Goal: Task Accomplishment & Management: Use online tool/utility

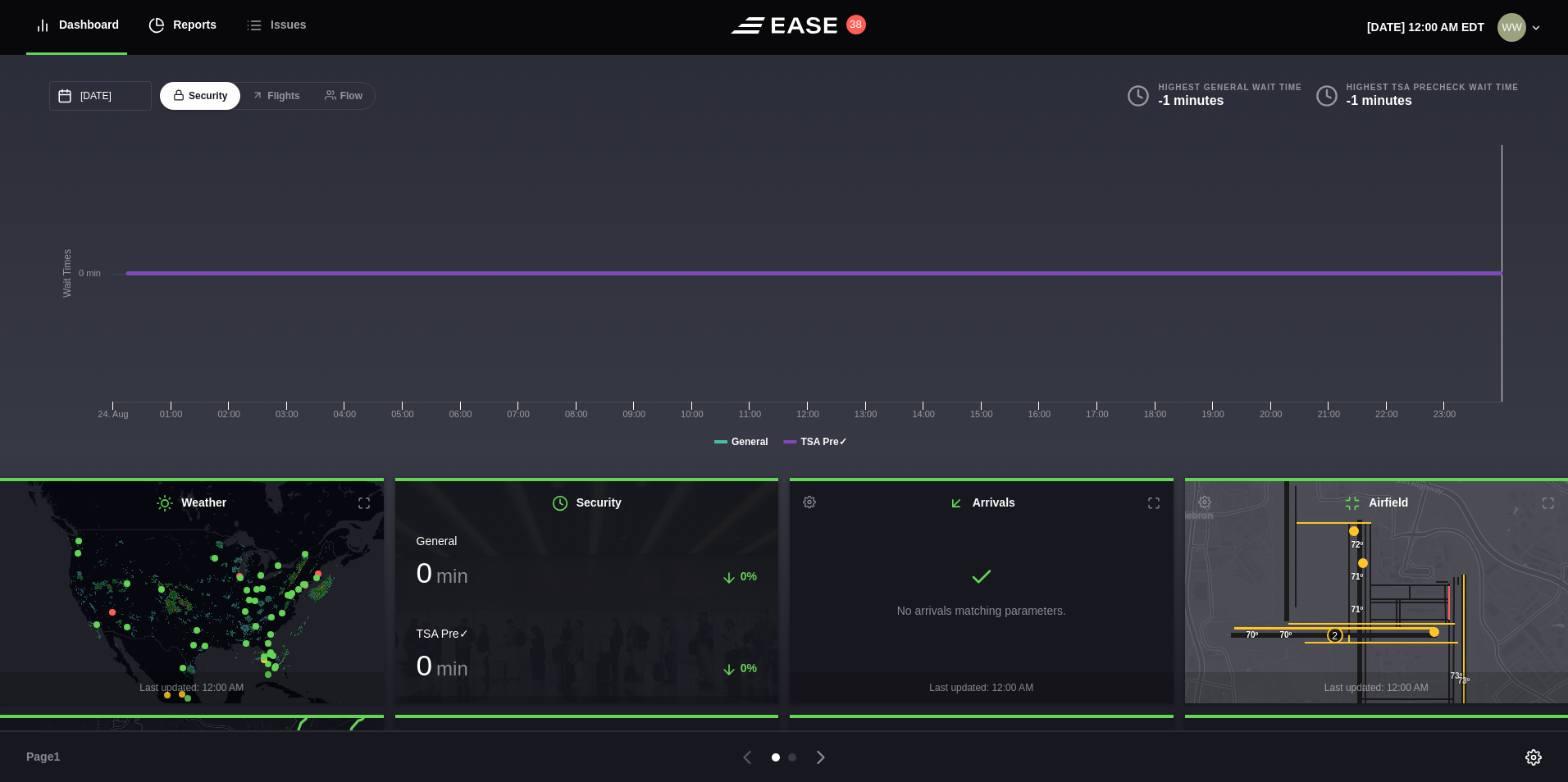
click at [194, 23] on div "Reports" at bounding box center [182, 25] width 68 height 55
select select "7"
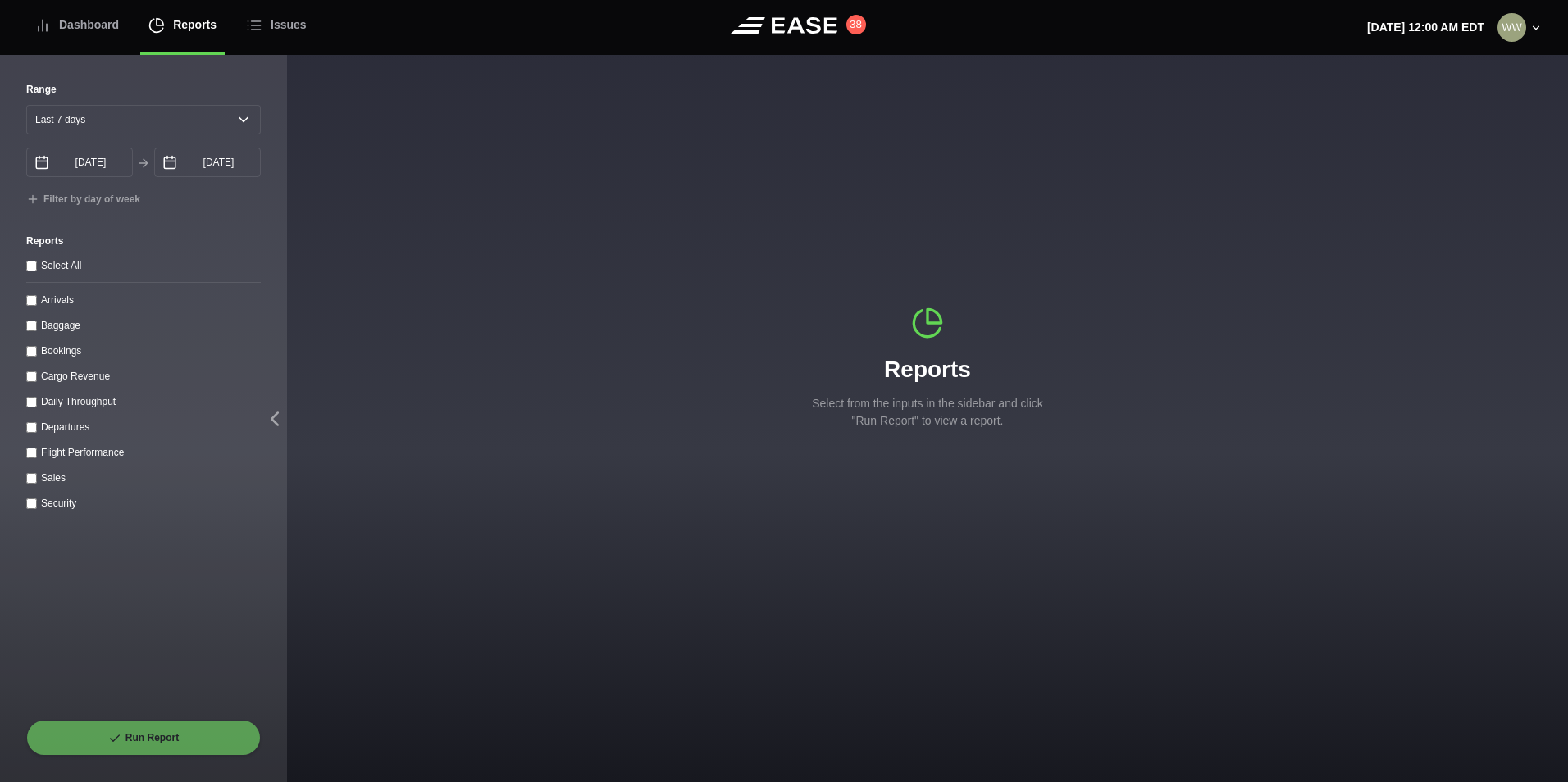
click at [29, 308] on div "Arrivals" at bounding box center [143, 300] width 235 height 17
click at [30, 305] on input "Arrivals" at bounding box center [31, 300] width 11 height 11
checkbox input "true"
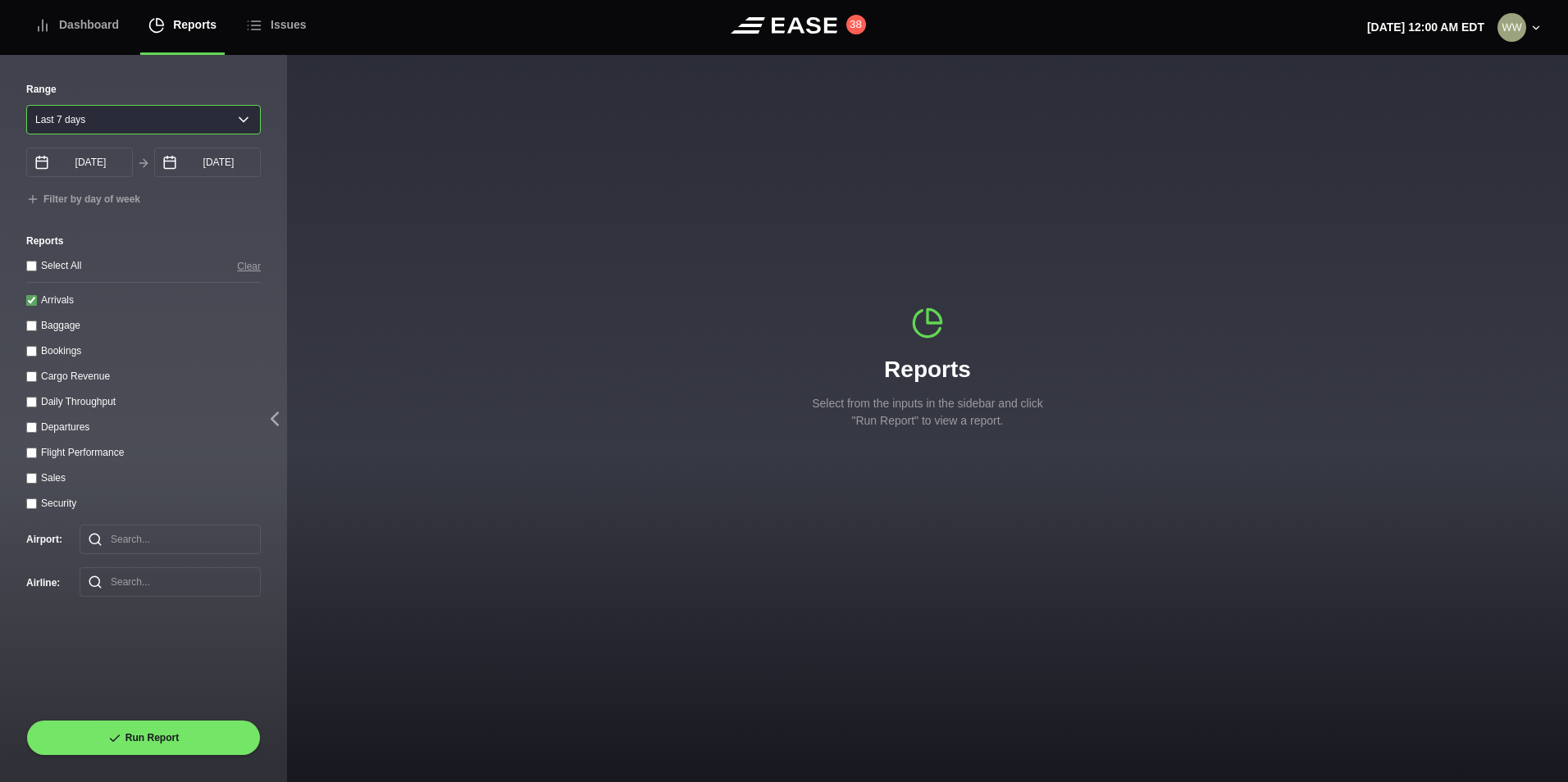
click at [100, 112] on select "[DATE] Last 7 days Last 14 days Last 30 days Last 6 weeks" at bounding box center [143, 119] width 235 height 30
select select "1"
click at [26, 105] on select "[DATE] Last 7 days Last 14 days Last 30 days Last 6 weeks" at bounding box center [143, 119] width 235 height 30
type input "[DATE]"
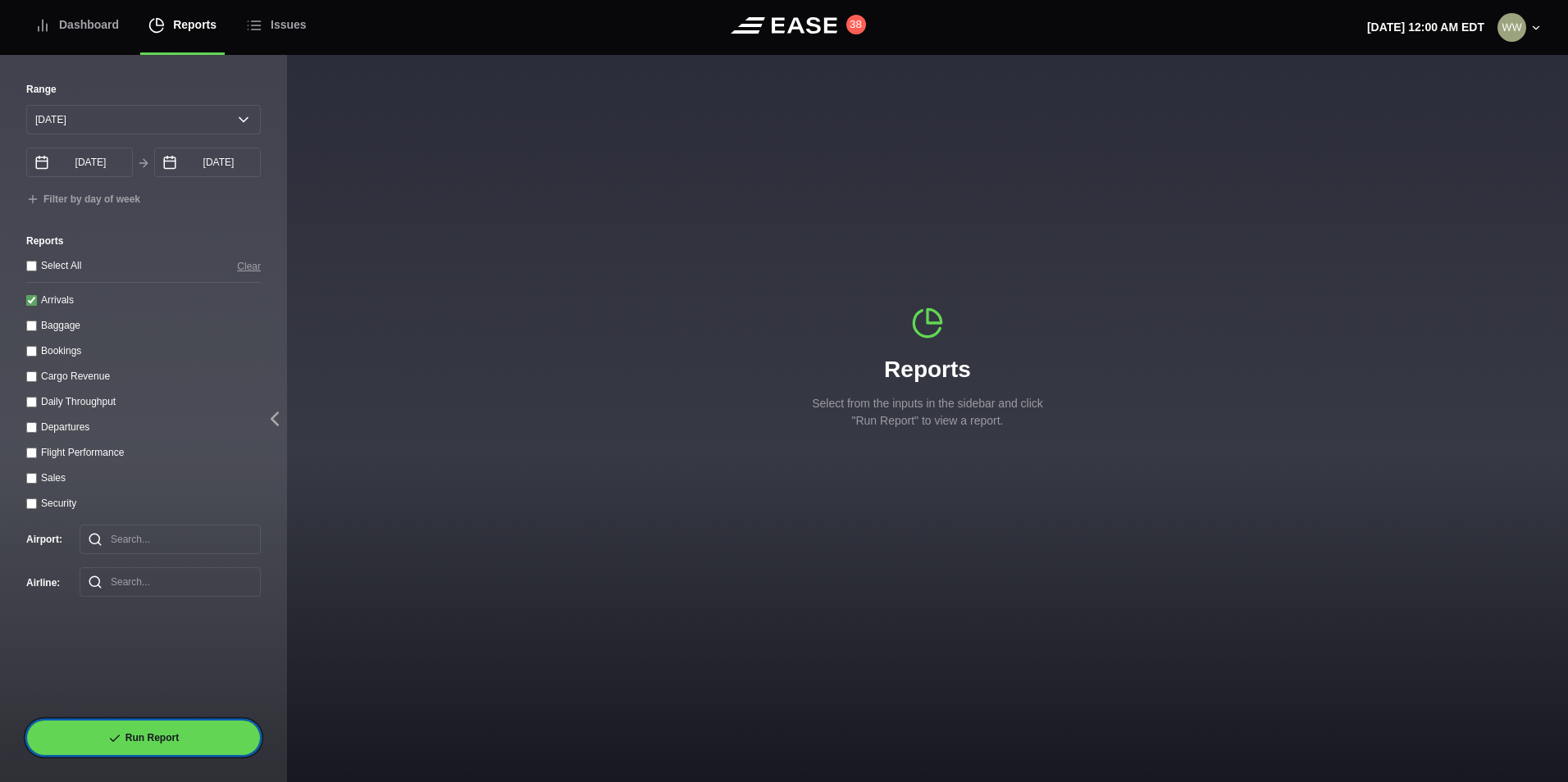
click at [145, 742] on button "Run Report" at bounding box center [143, 738] width 235 height 36
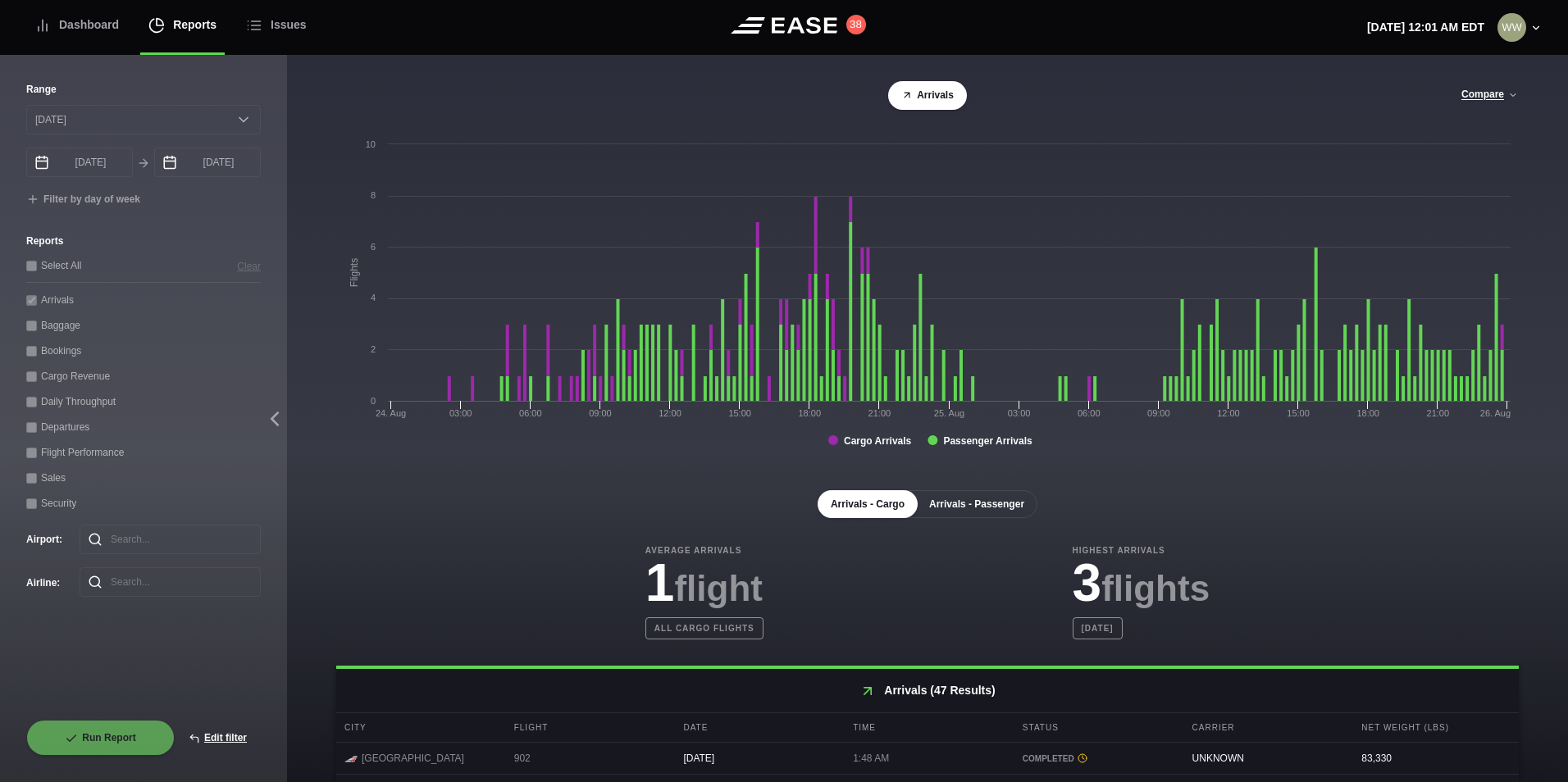
click at [952, 502] on button "Arrivals - Passenger" at bounding box center [976, 505] width 121 height 28
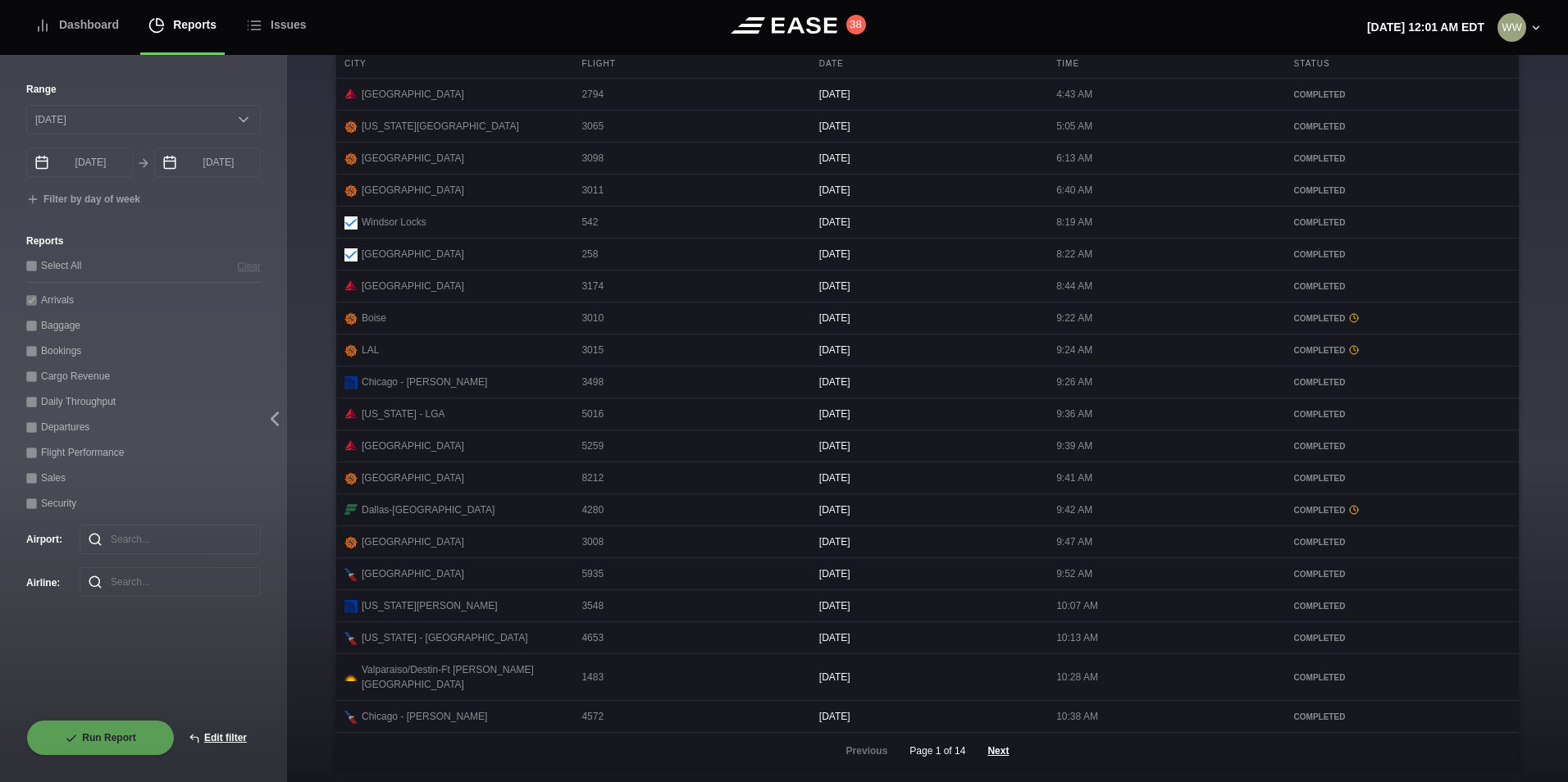
scroll to position [671, 0]
click at [979, 751] on button "Next" at bounding box center [998, 751] width 49 height 36
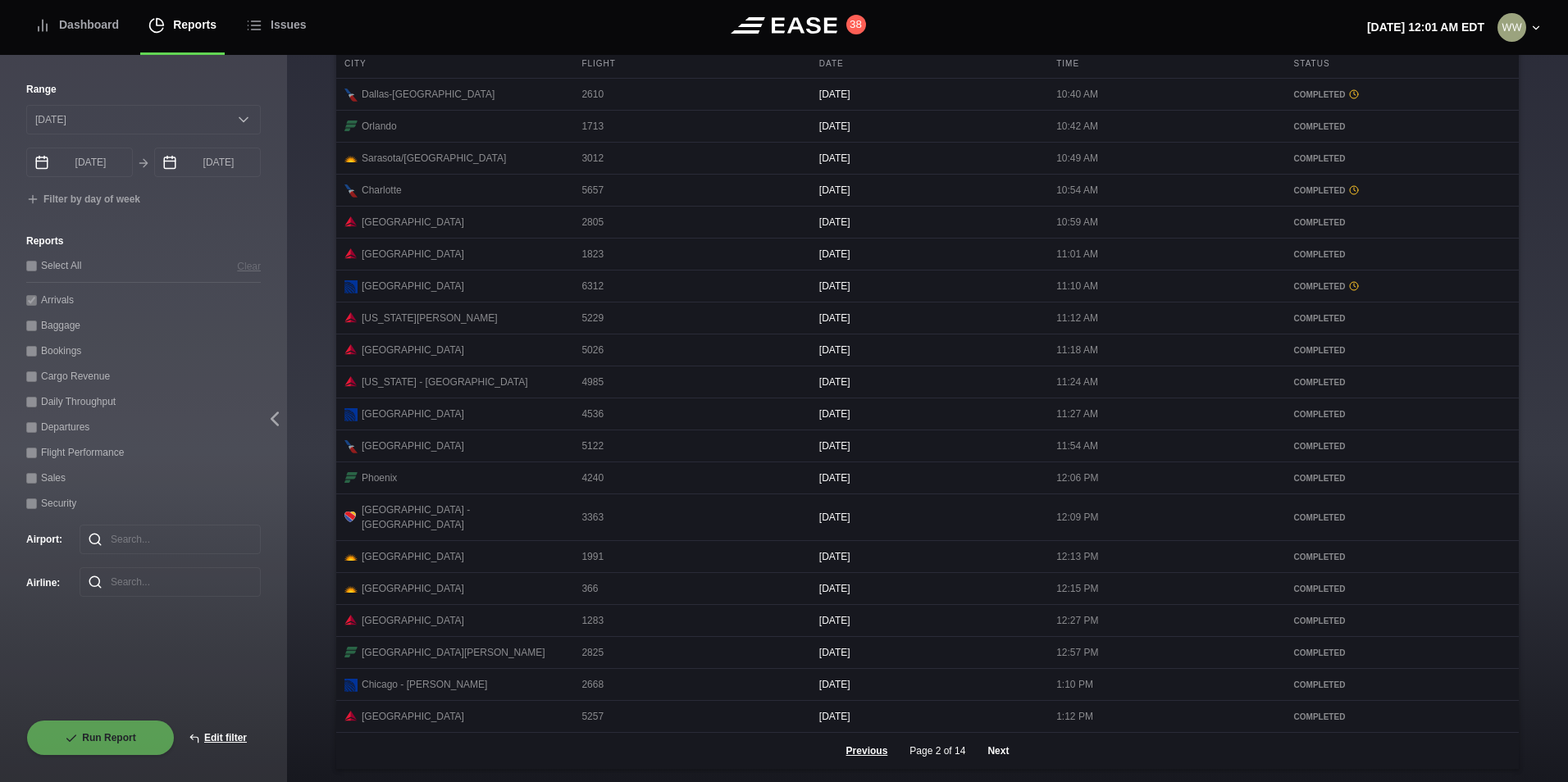
click at [978, 747] on button "Next" at bounding box center [998, 751] width 49 height 36
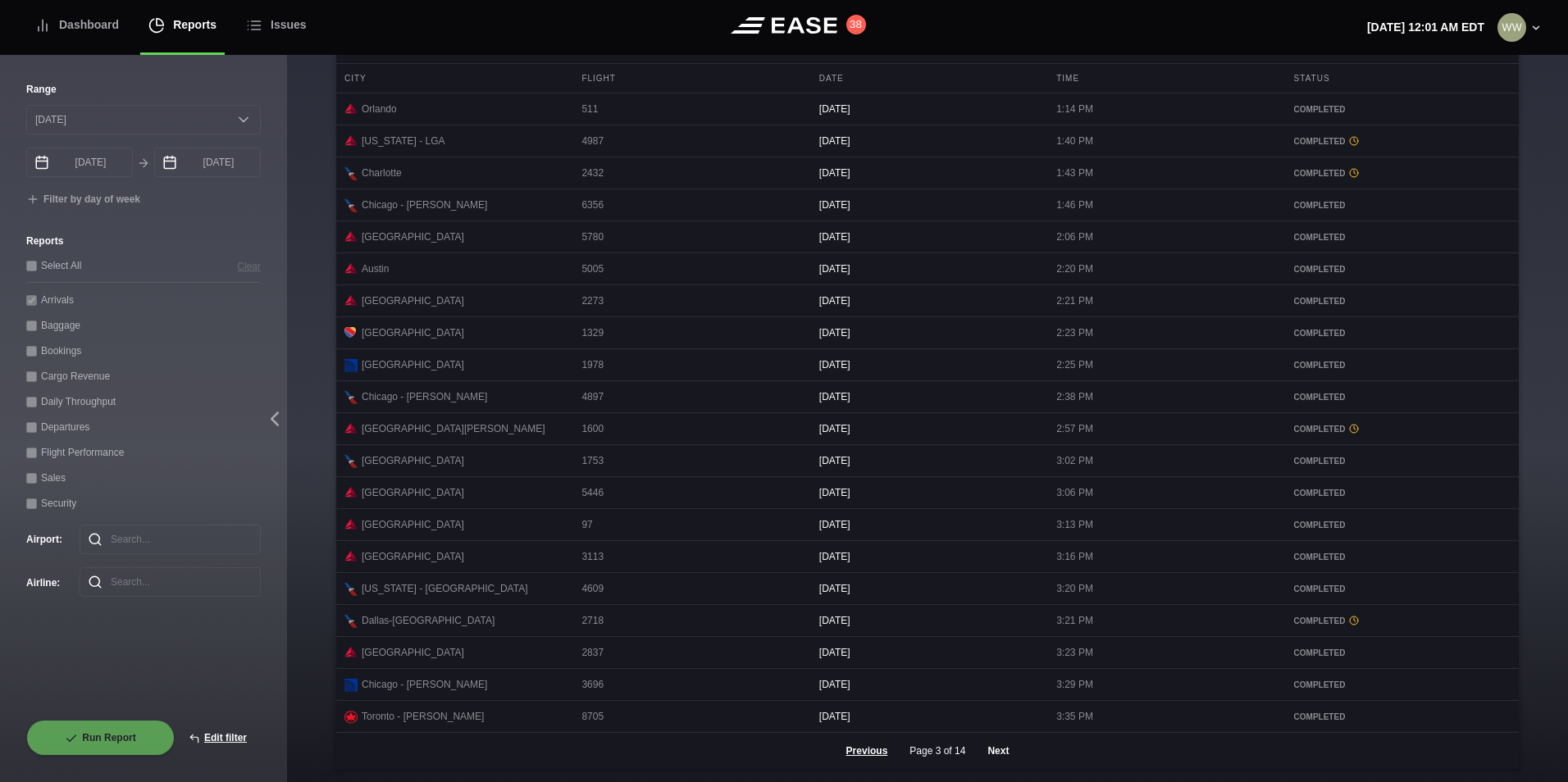
click at [996, 750] on button "Next" at bounding box center [998, 751] width 49 height 36
click at [995, 756] on button "Next" at bounding box center [998, 751] width 49 height 36
click at [994, 752] on button "Next" at bounding box center [998, 751] width 49 height 36
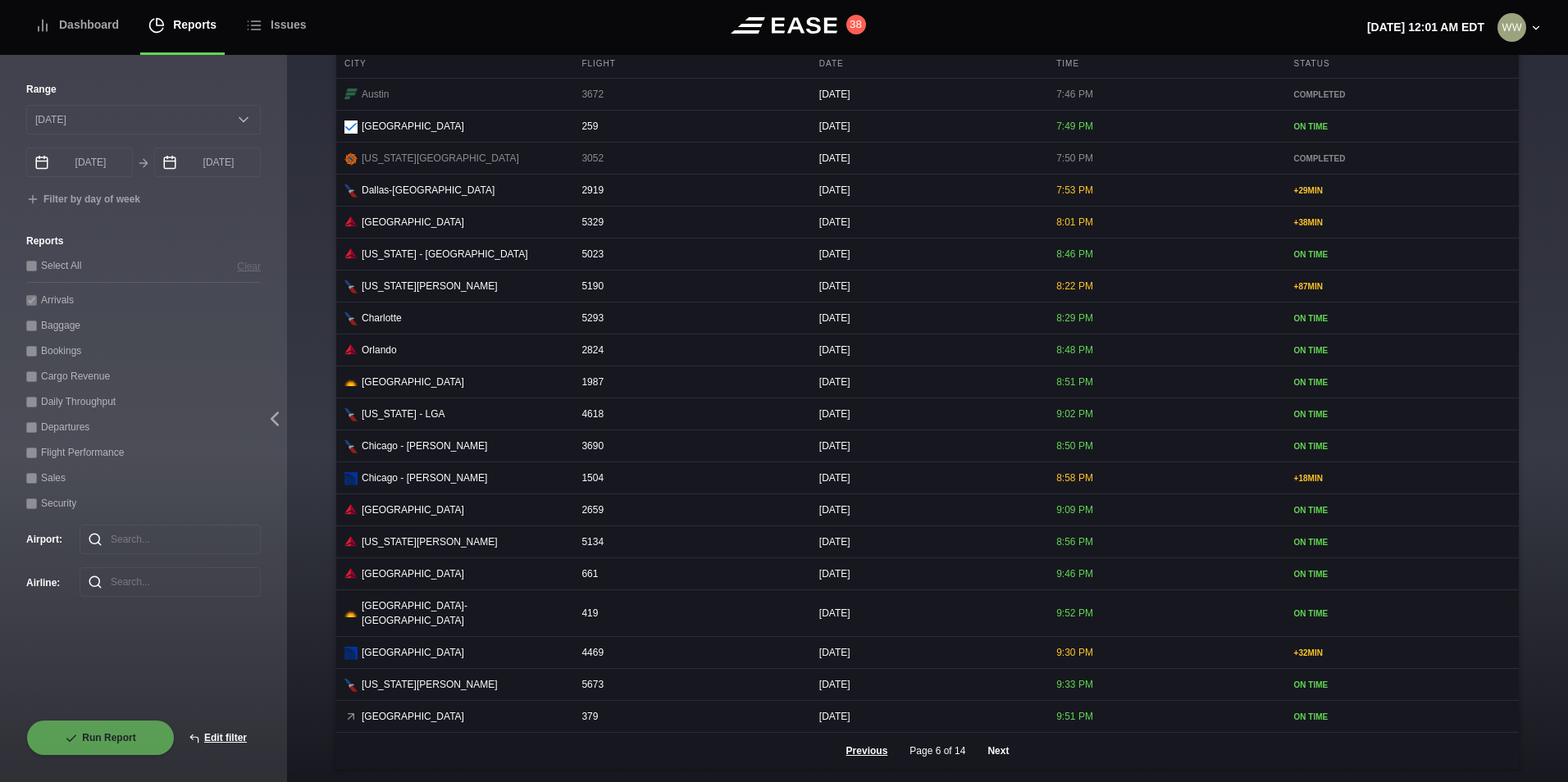
click at [996, 751] on button "Next" at bounding box center [998, 751] width 49 height 36
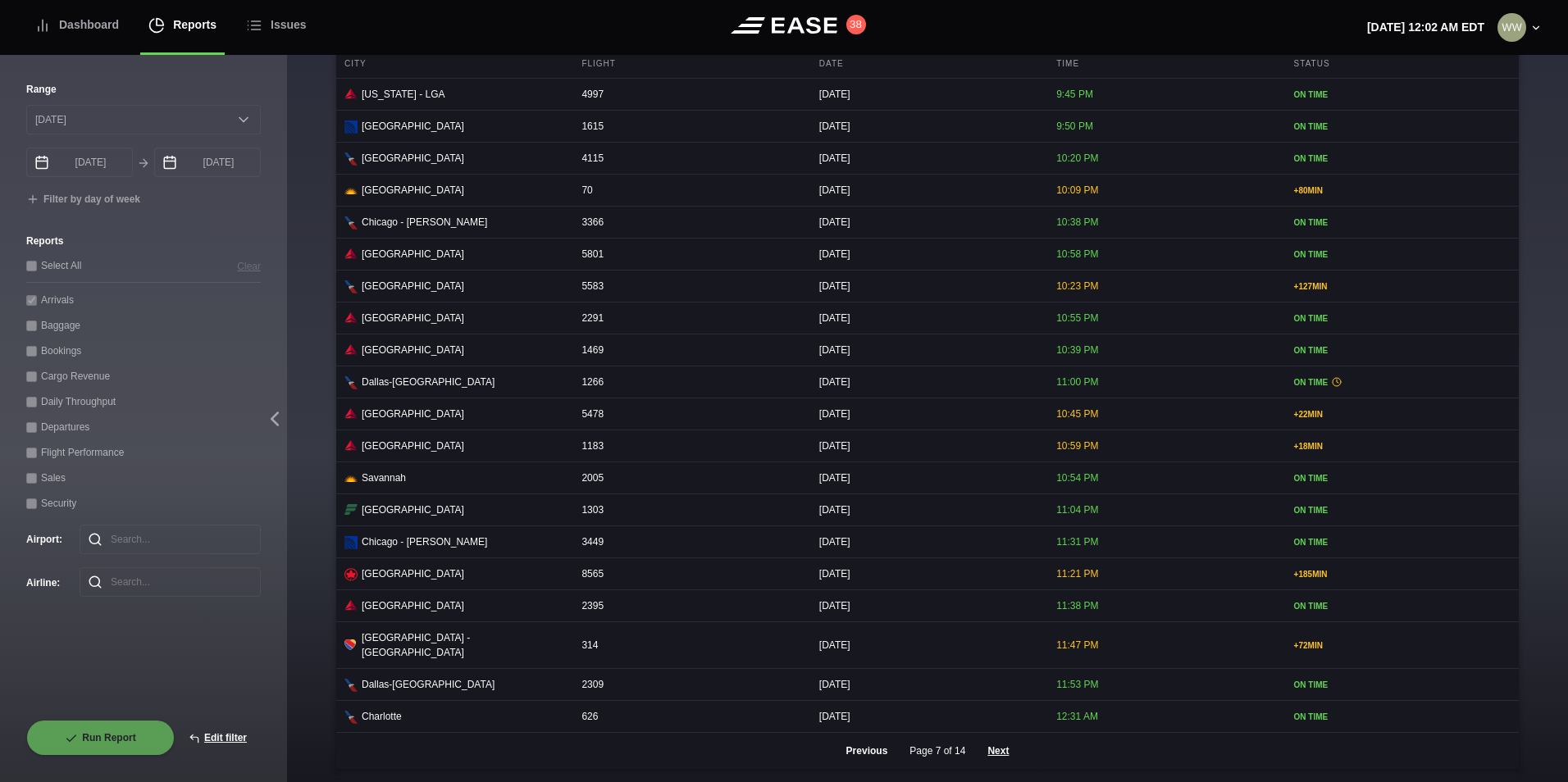
click at [844, 747] on button "Previous" at bounding box center [867, 751] width 70 height 36
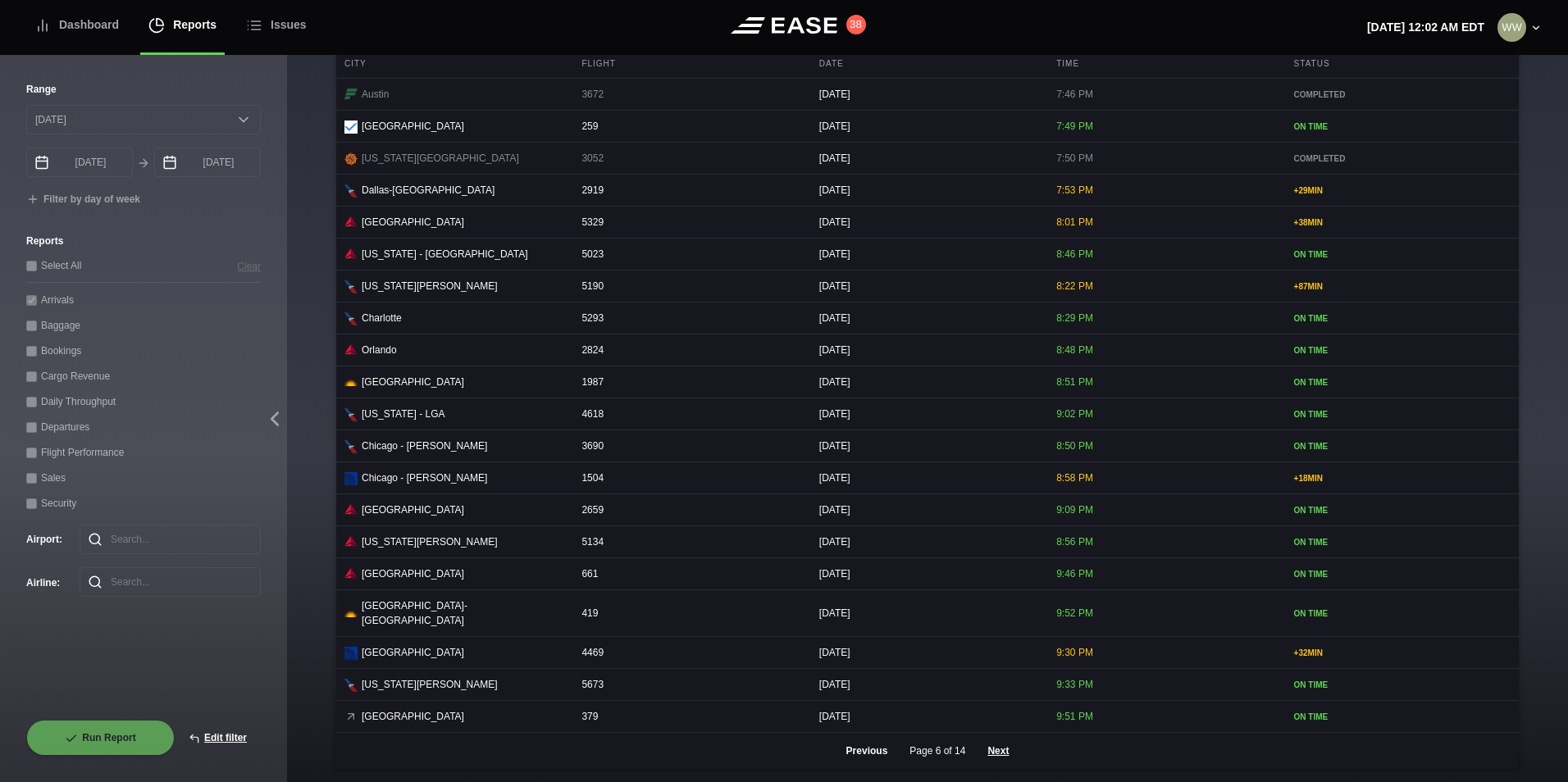
click at [844, 747] on button "Previous" at bounding box center [867, 751] width 70 height 36
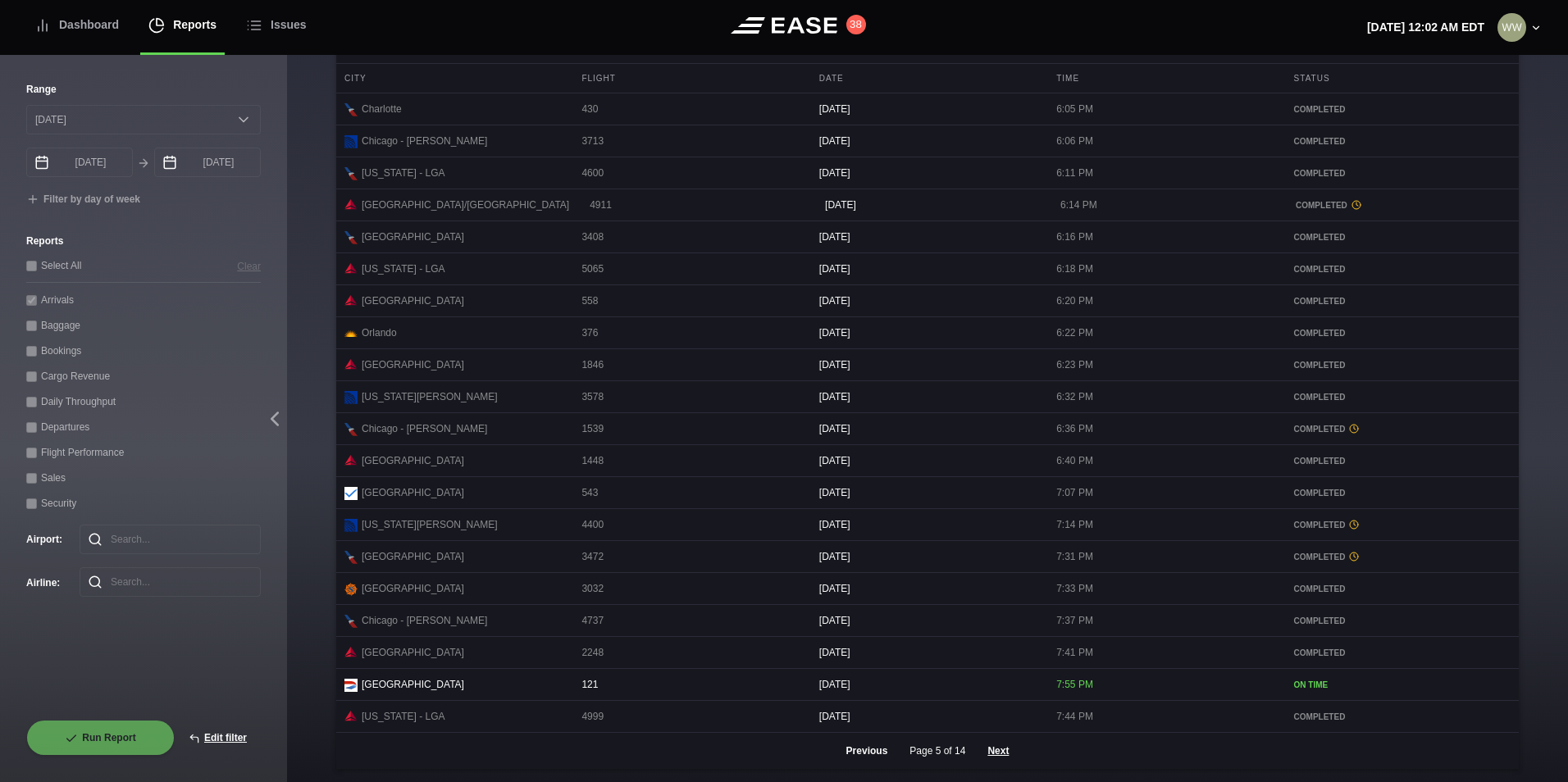
click at [844, 747] on button "Previous" at bounding box center [867, 751] width 70 height 36
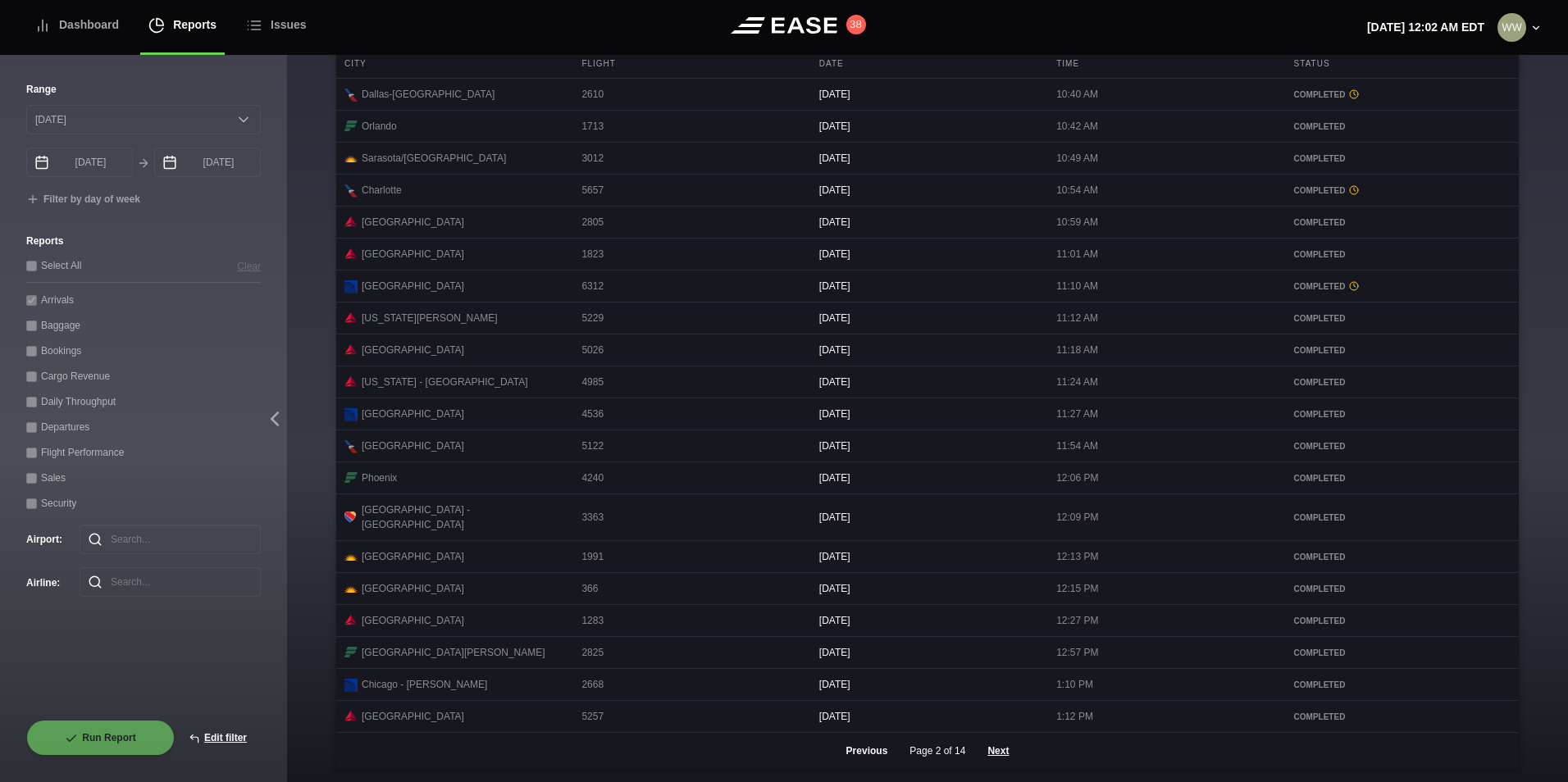
click at [871, 747] on button "Previous" at bounding box center [867, 751] width 70 height 36
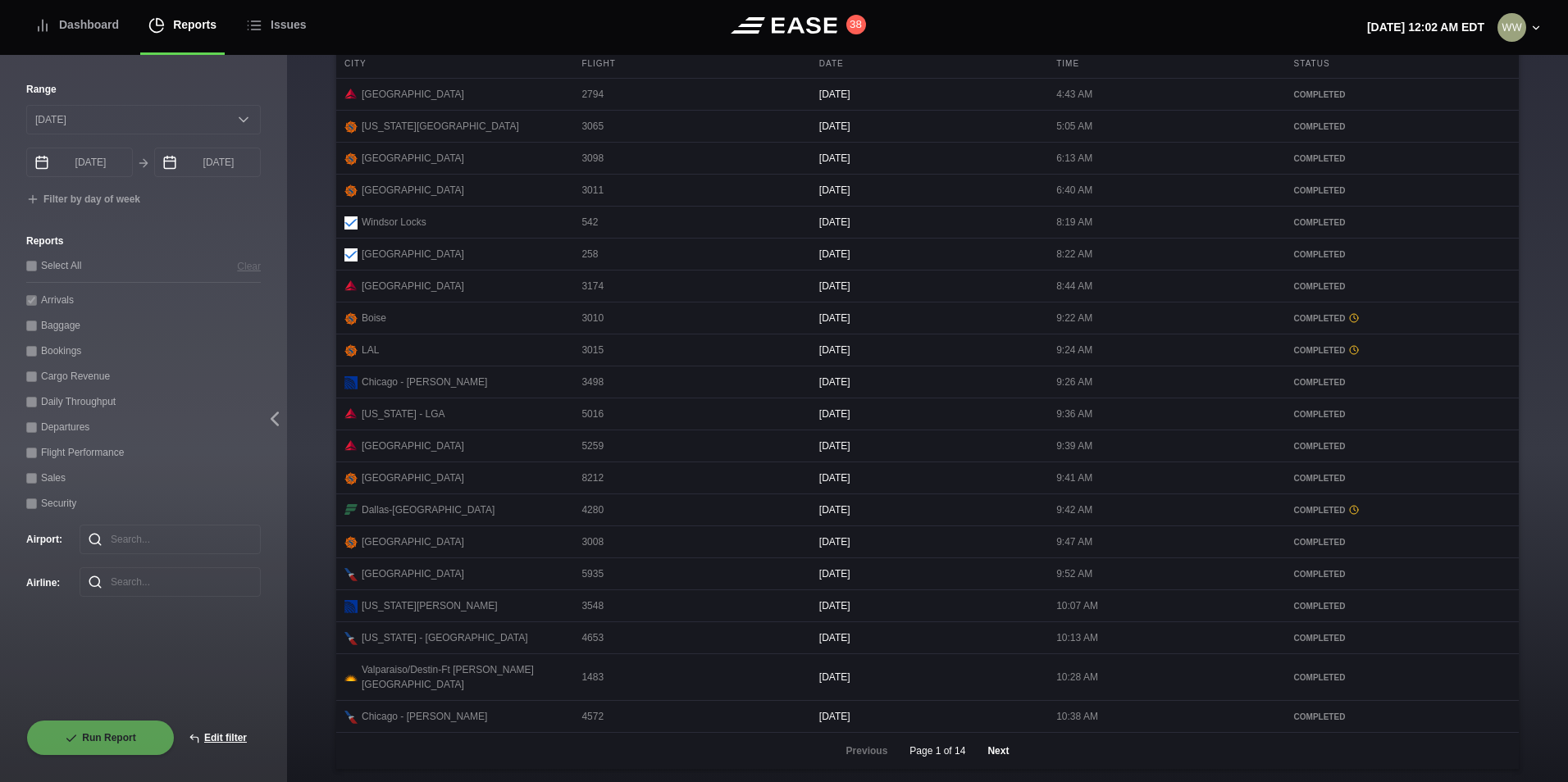
click at [989, 746] on button "Next" at bounding box center [998, 751] width 49 height 36
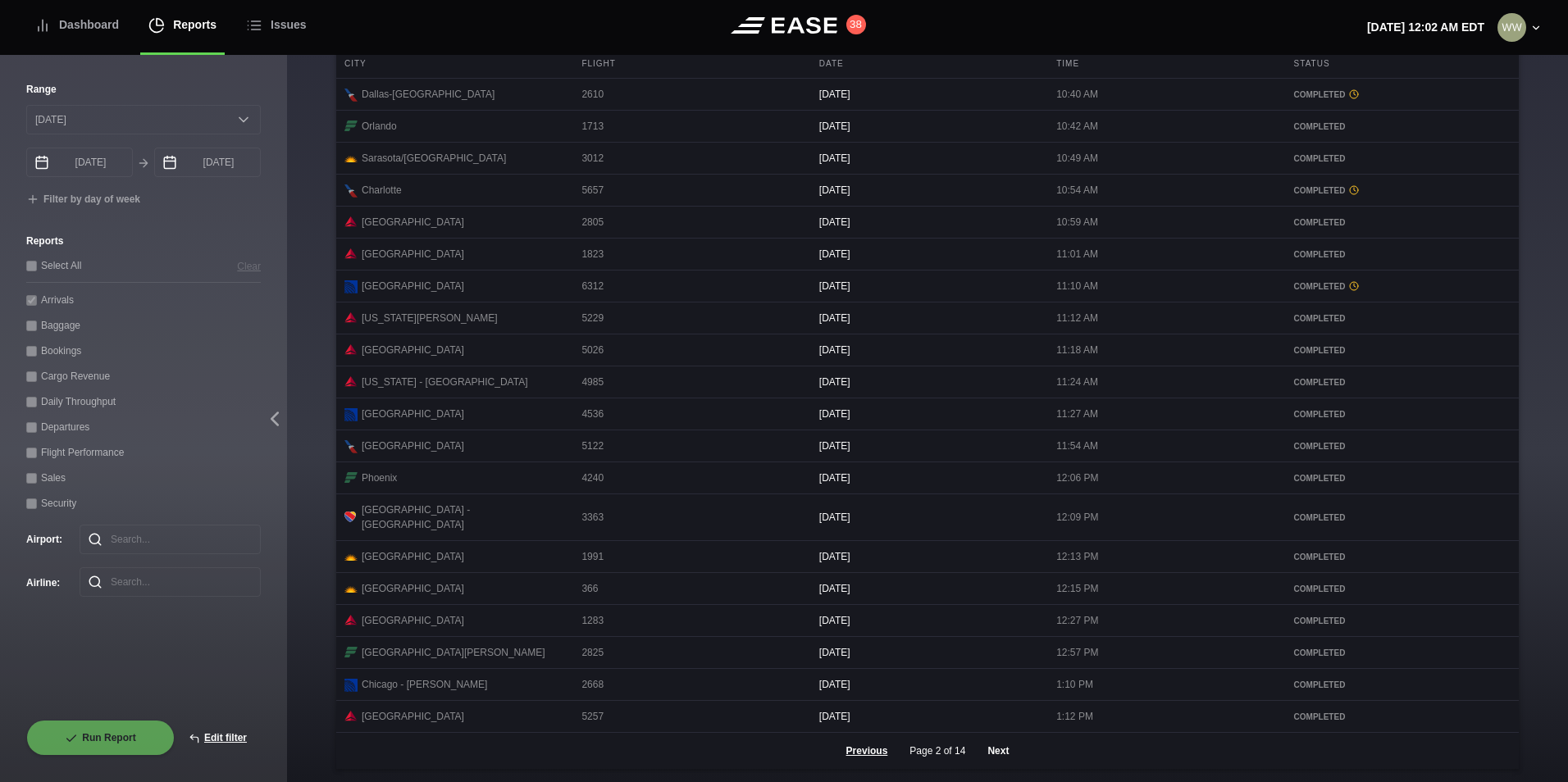
click at [999, 745] on button "Next" at bounding box center [998, 751] width 49 height 36
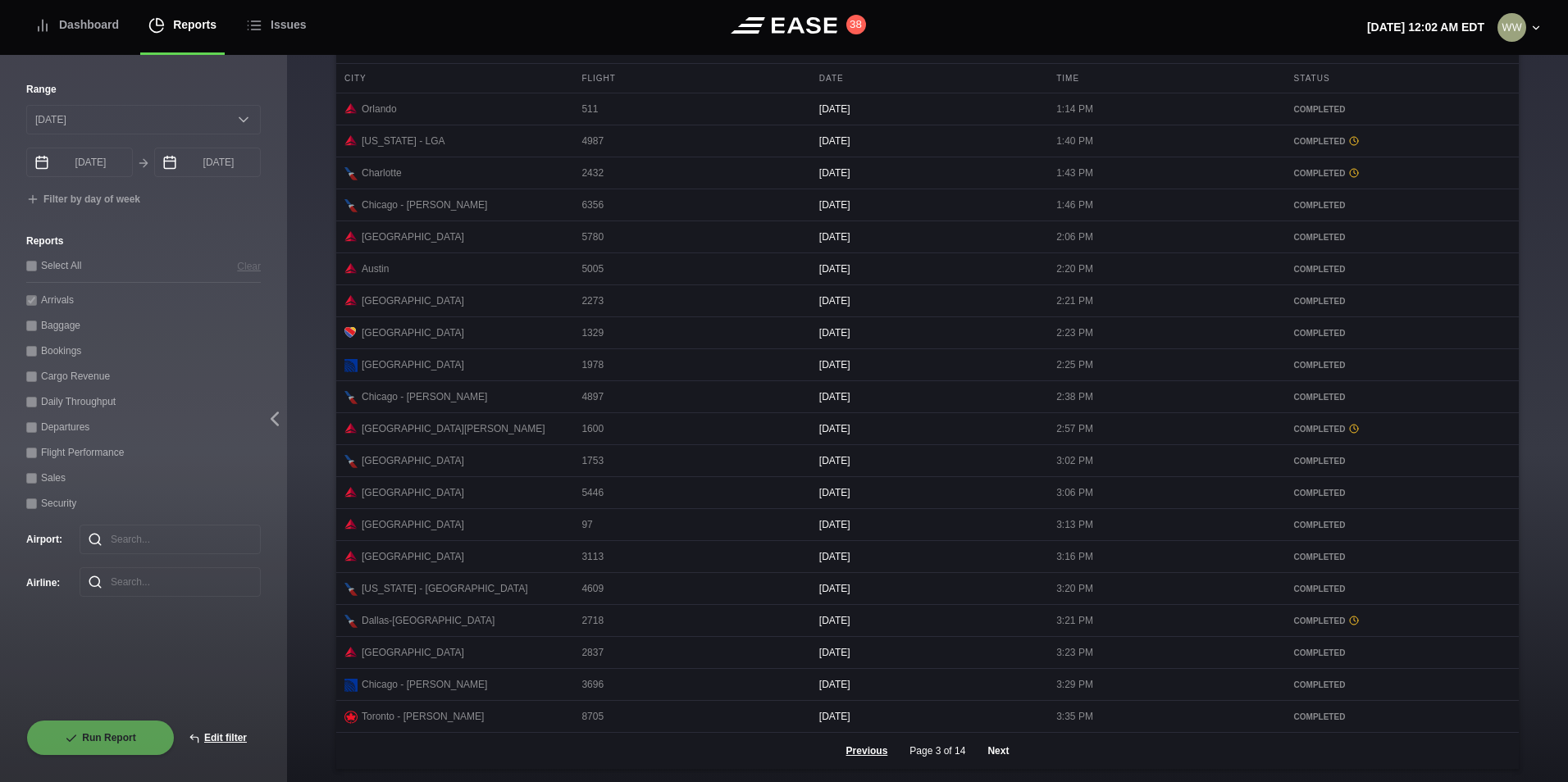
click at [987, 754] on button "Next" at bounding box center [998, 751] width 49 height 36
click at [1000, 755] on button "Next" at bounding box center [998, 751] width 49 height 36
drag, startPoint x: 1003, startPoint y: 746, endPoint x: 1038, endPoint y: 687, distance: 68.6
click at [1005, 742] on button "Next" at bounding box center [998, 751] width 49 height 36
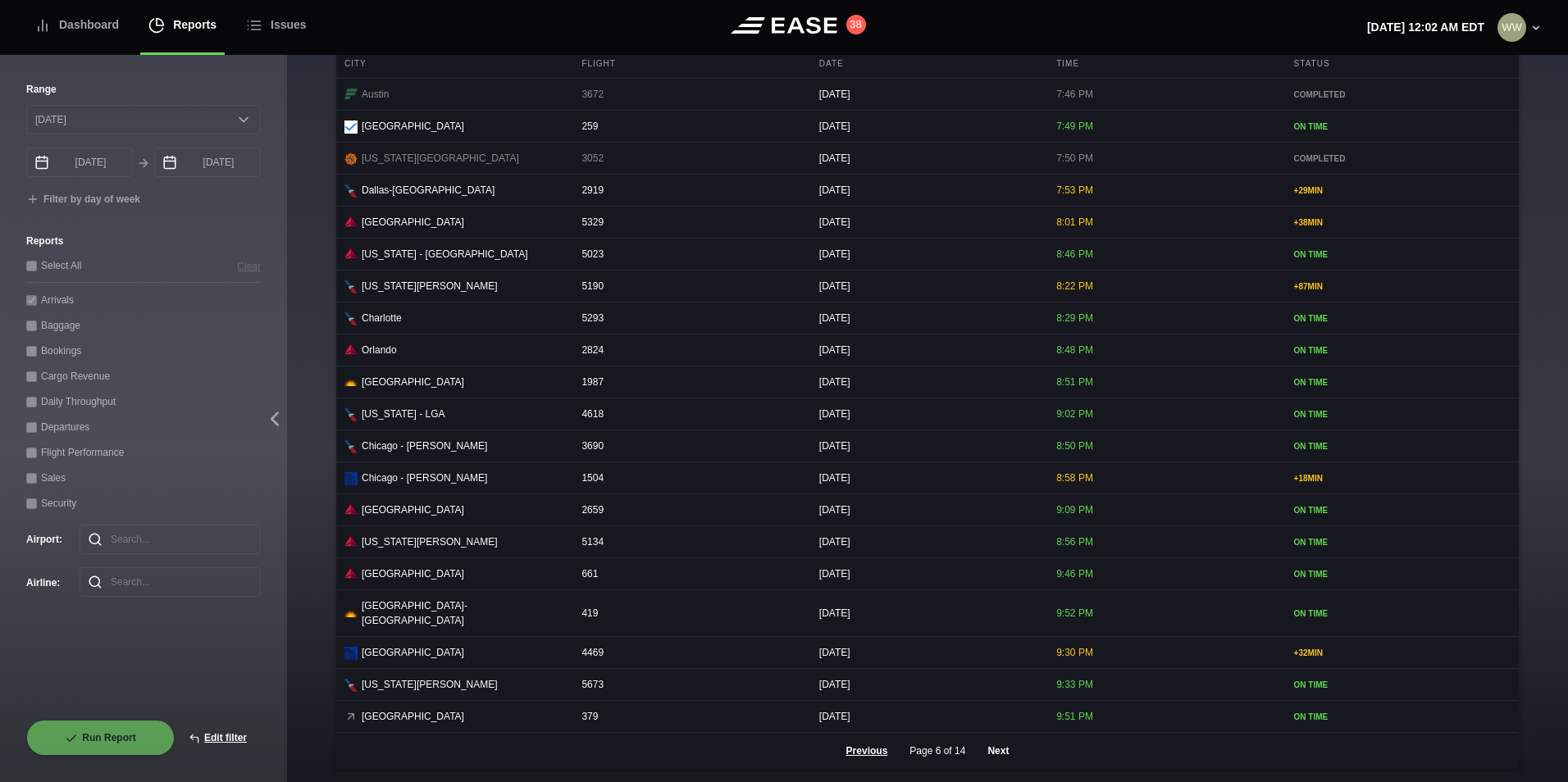
click at [999, 750] on button "Next" at bounding box center [998, 751] width 49 height 36
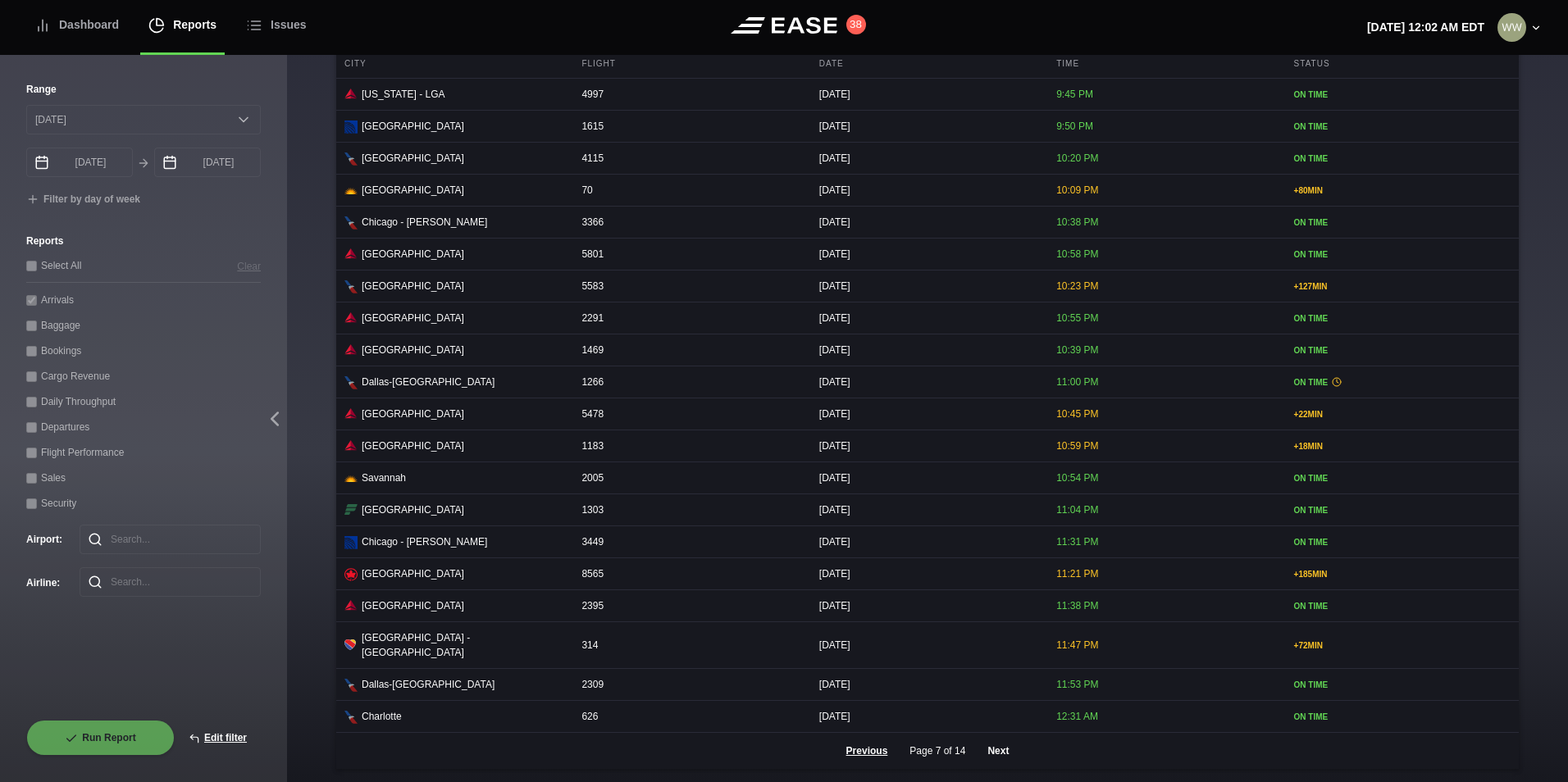
click at [988, 756] on button "Next" at bounding box center [998, 751] width 49 height 36
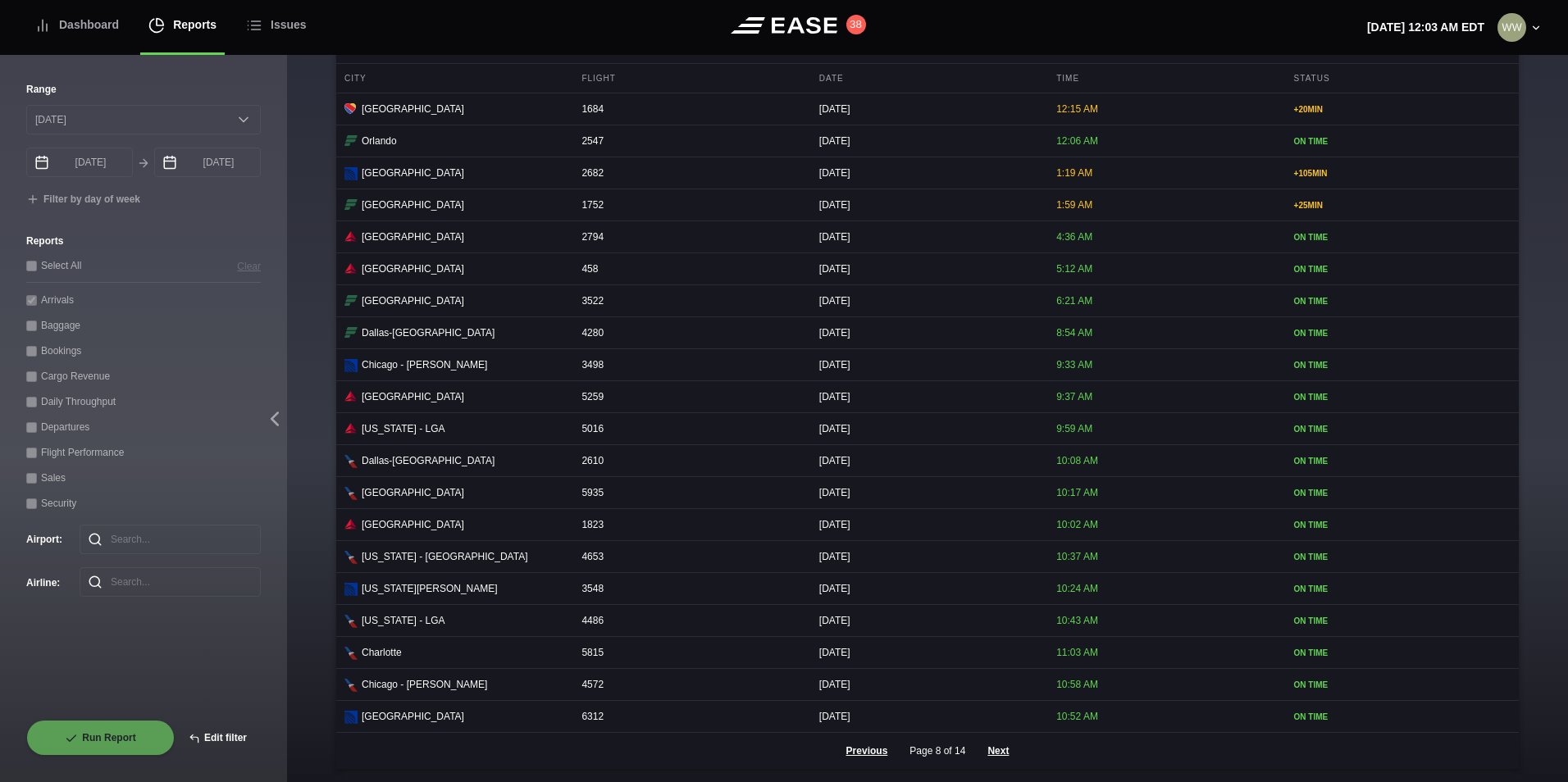
click at [231, 738] on button "Edit filter" at bounding box center [217, 738] width 86 height 36
select select "0"
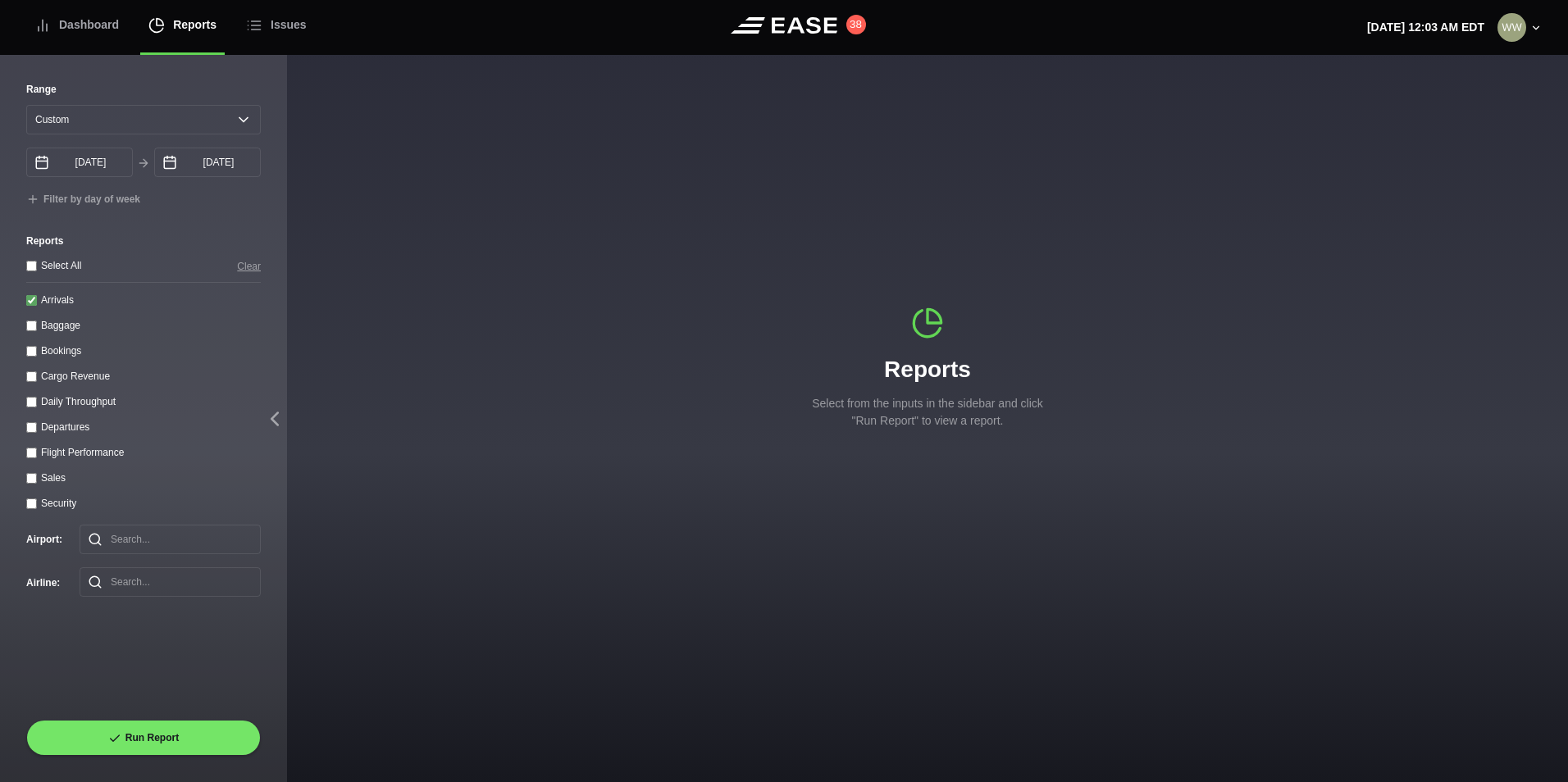
click at [34, 305] on input "Arrivals" at bounding box center [31, 300] width 11 height 11
checkbox input "false"
click at [33, 433] on input "Departures" at bounding box center [31, 427] width 11 height 11
checkbox input "true"
click at [99, 115] on select "[DATE] Last 7 days Last 14 days Last 30 days Last 6 weeks Custom" at bounding box center [143, 119] width 235 height 30
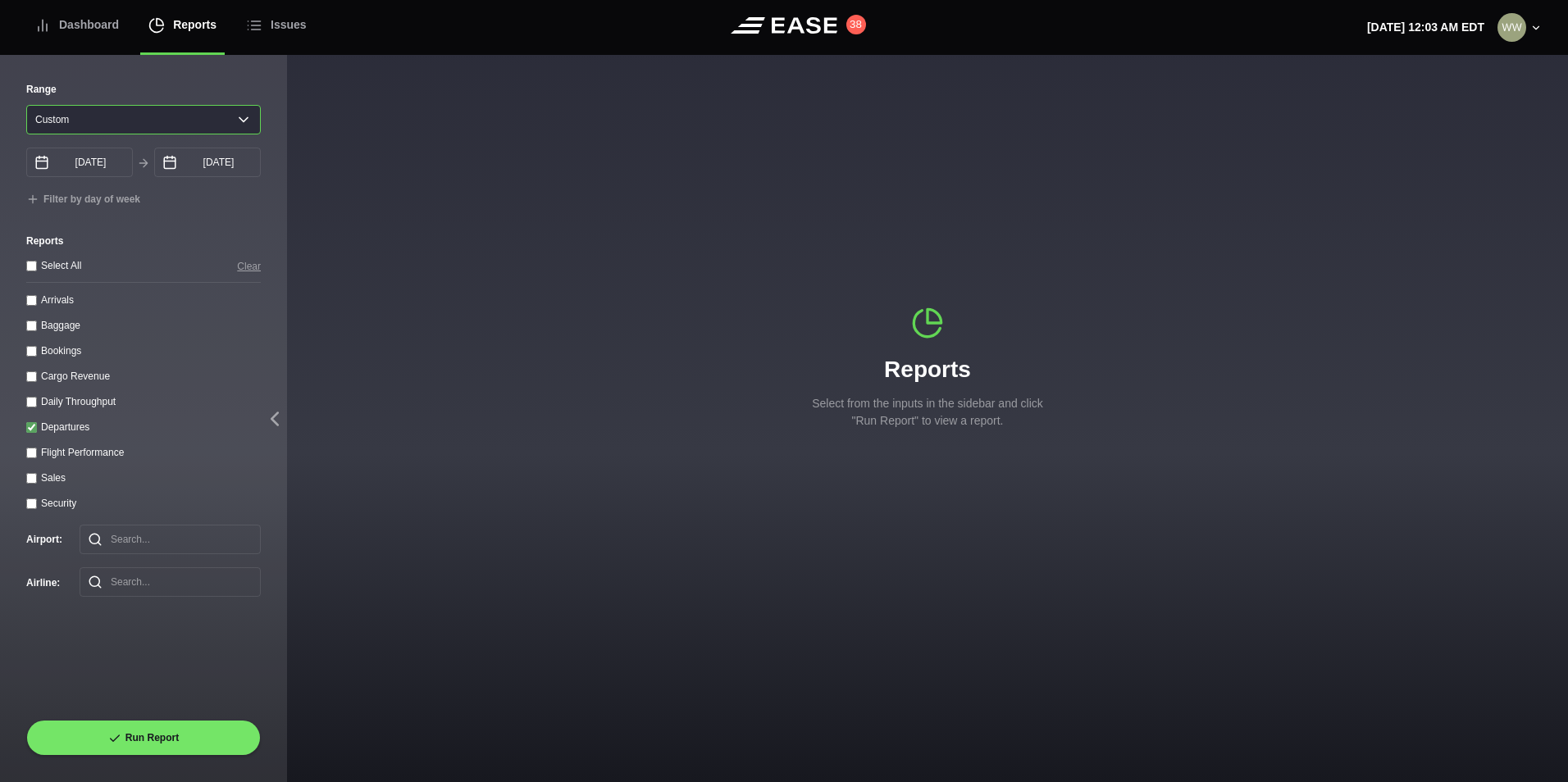
select select "1"
click at [26, 105] on select "[DATE] Last 7 days Last 14 days Last 30 days Last 6 weeks Custom" at bounding box center [143, 119] width 235 height 30
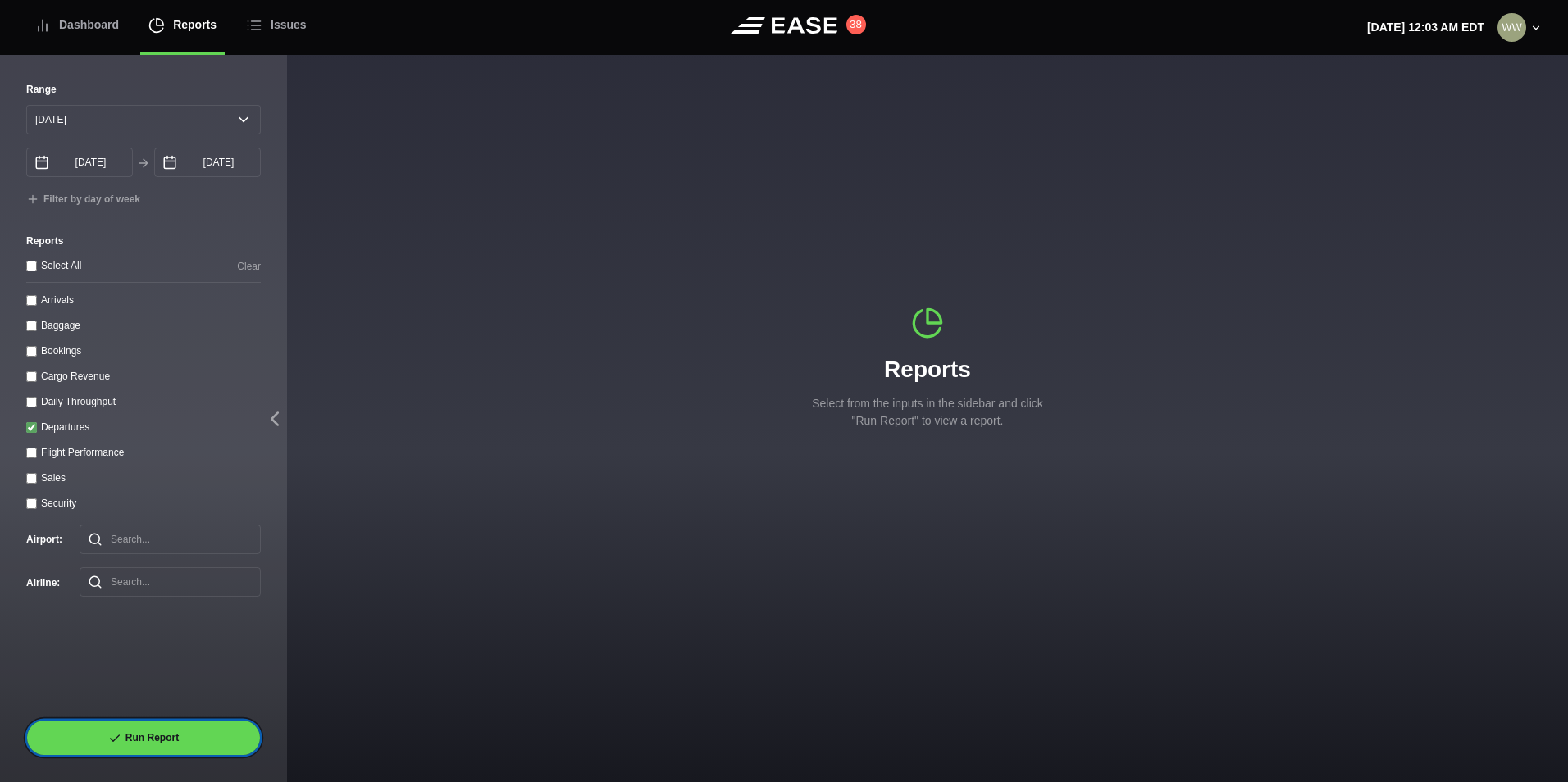
click at [150, 722] on button "Run Report" at bounding box center [143, 738] width 235 height 36
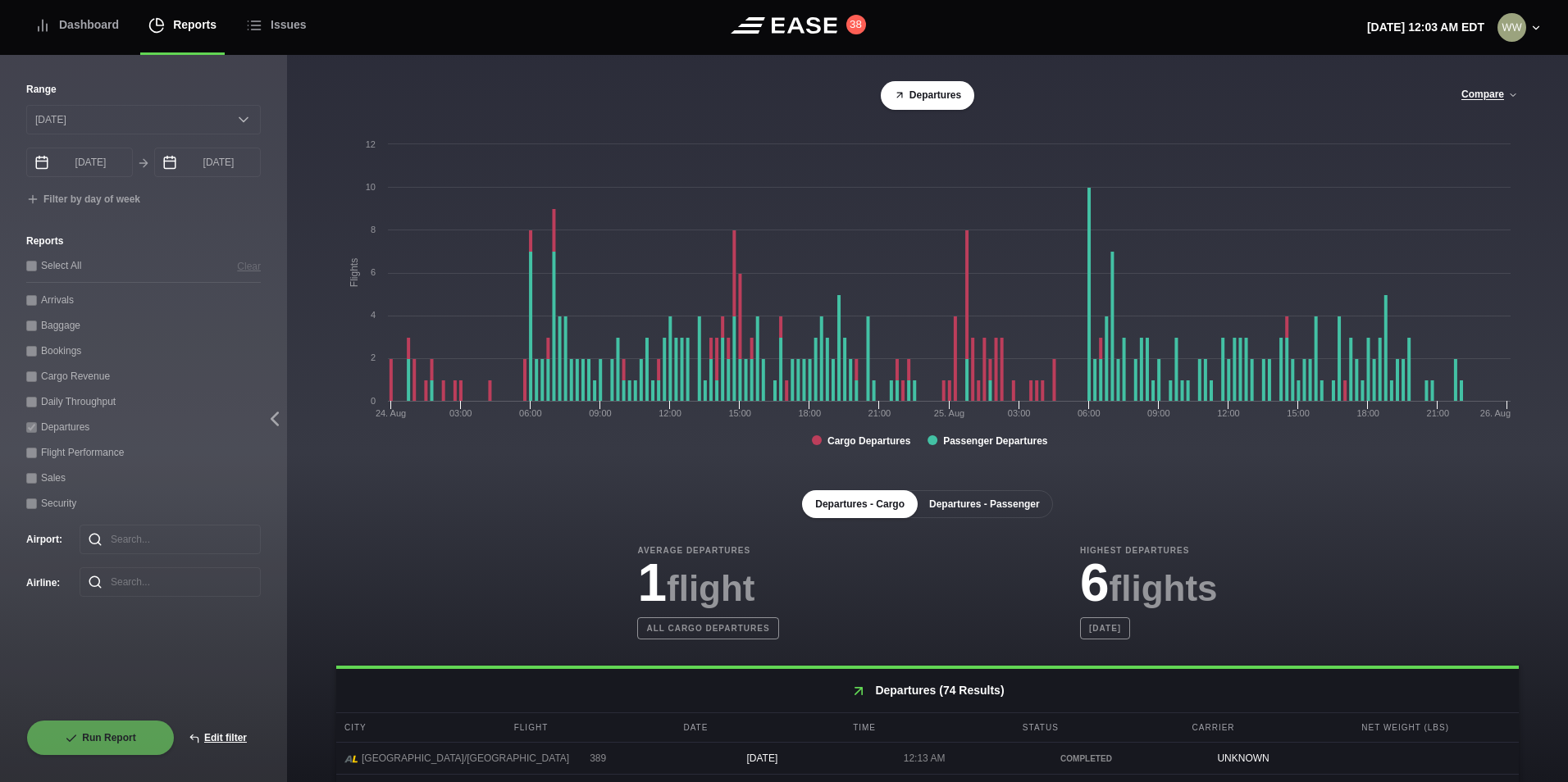
click at [988, 501] on button "Departures - Passenger" at bounding box center [984, 505] width 137 height 28
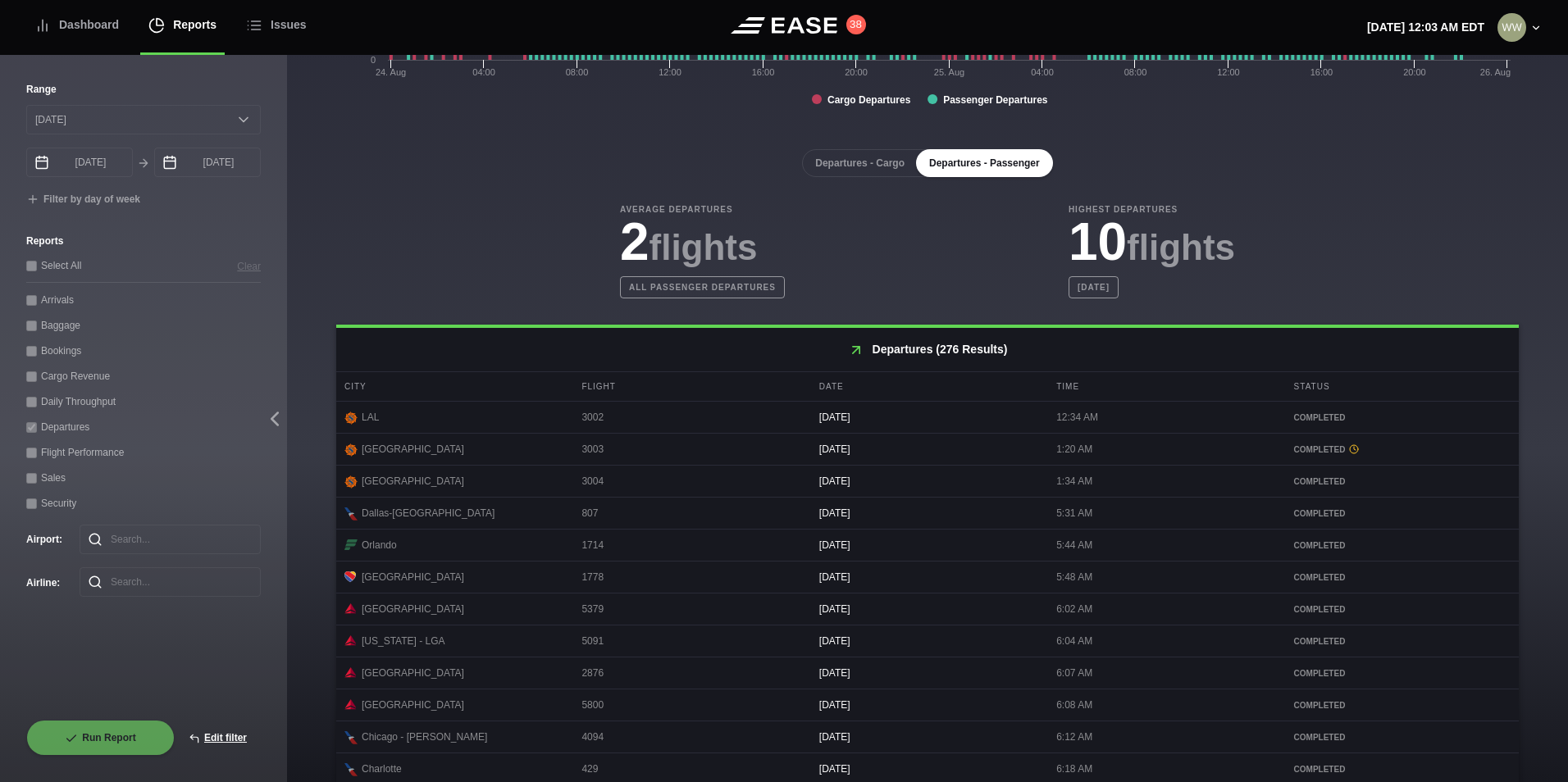
scroll to position [671, 0]
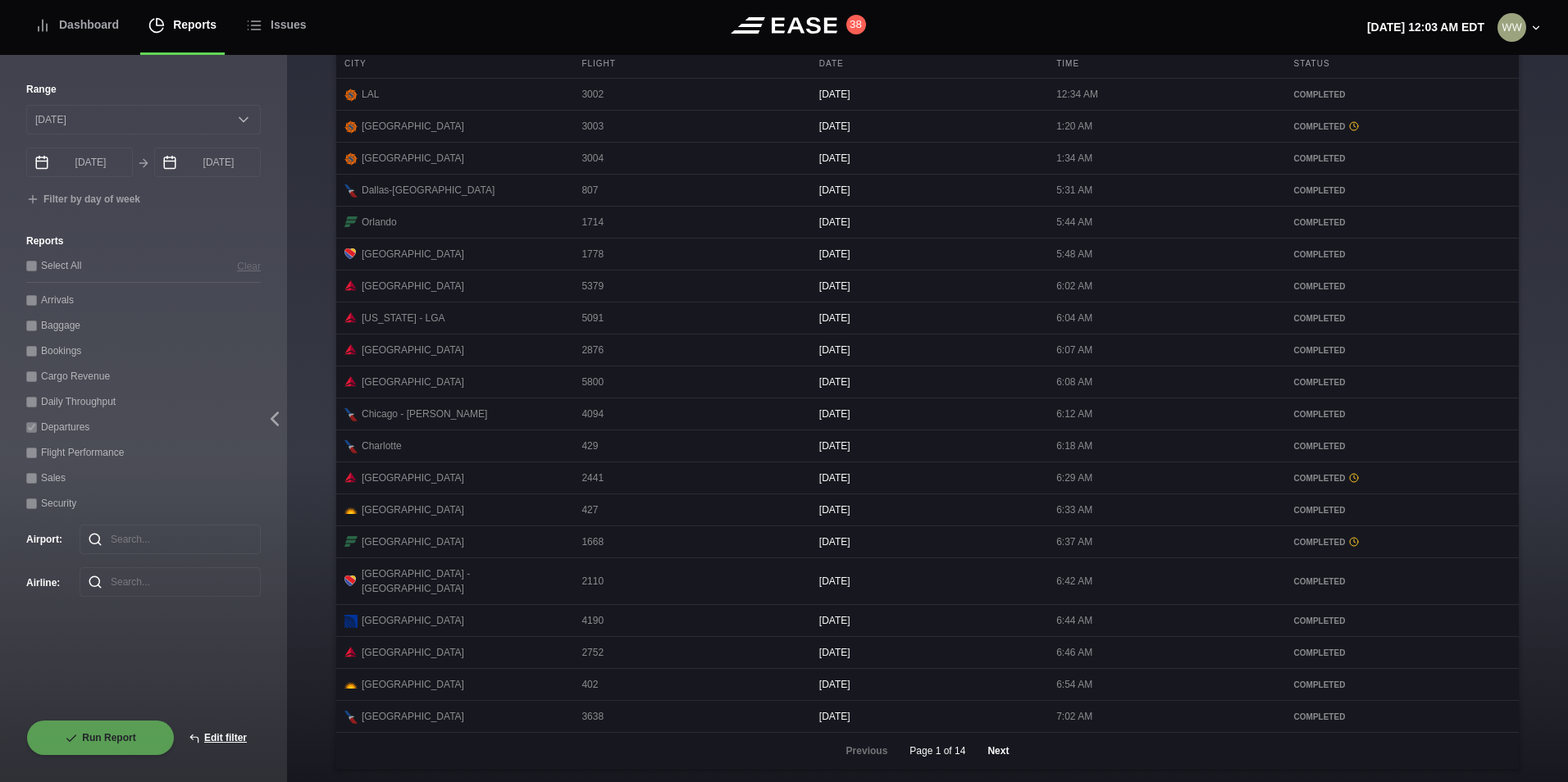
click at [1000, 747] on button "Next" at bounding box center [998, 751] width 49 height 36
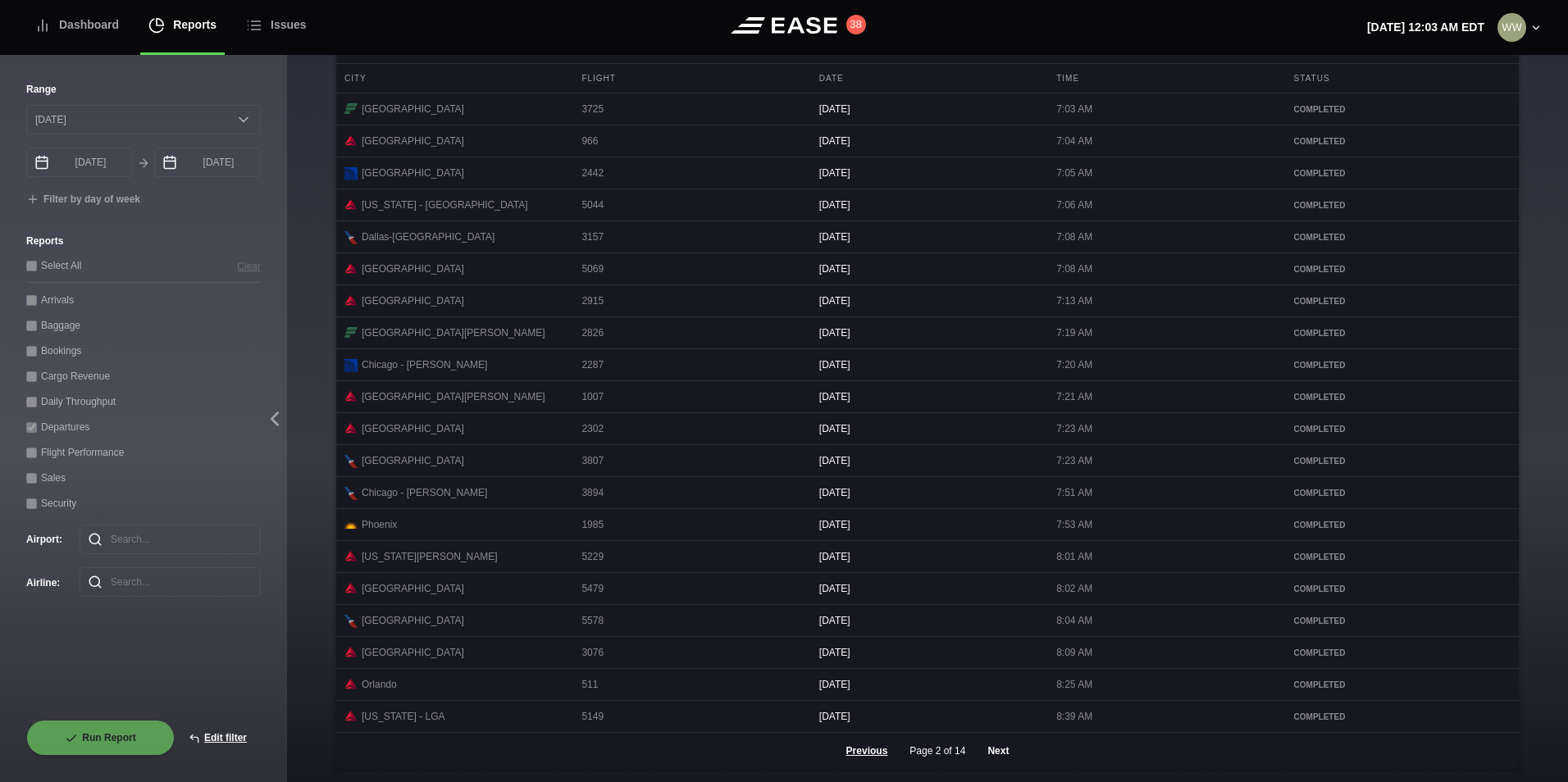
click at [1008, 748] on button "Next" at bounding box center [998, 751] width 49 height 36
click at [996, 752] on button "Next" at bounding box center [998, 751] width 49 height 36
click at [997, 747] on button "Next" at bounding box center [998, 751] width 49 height 36
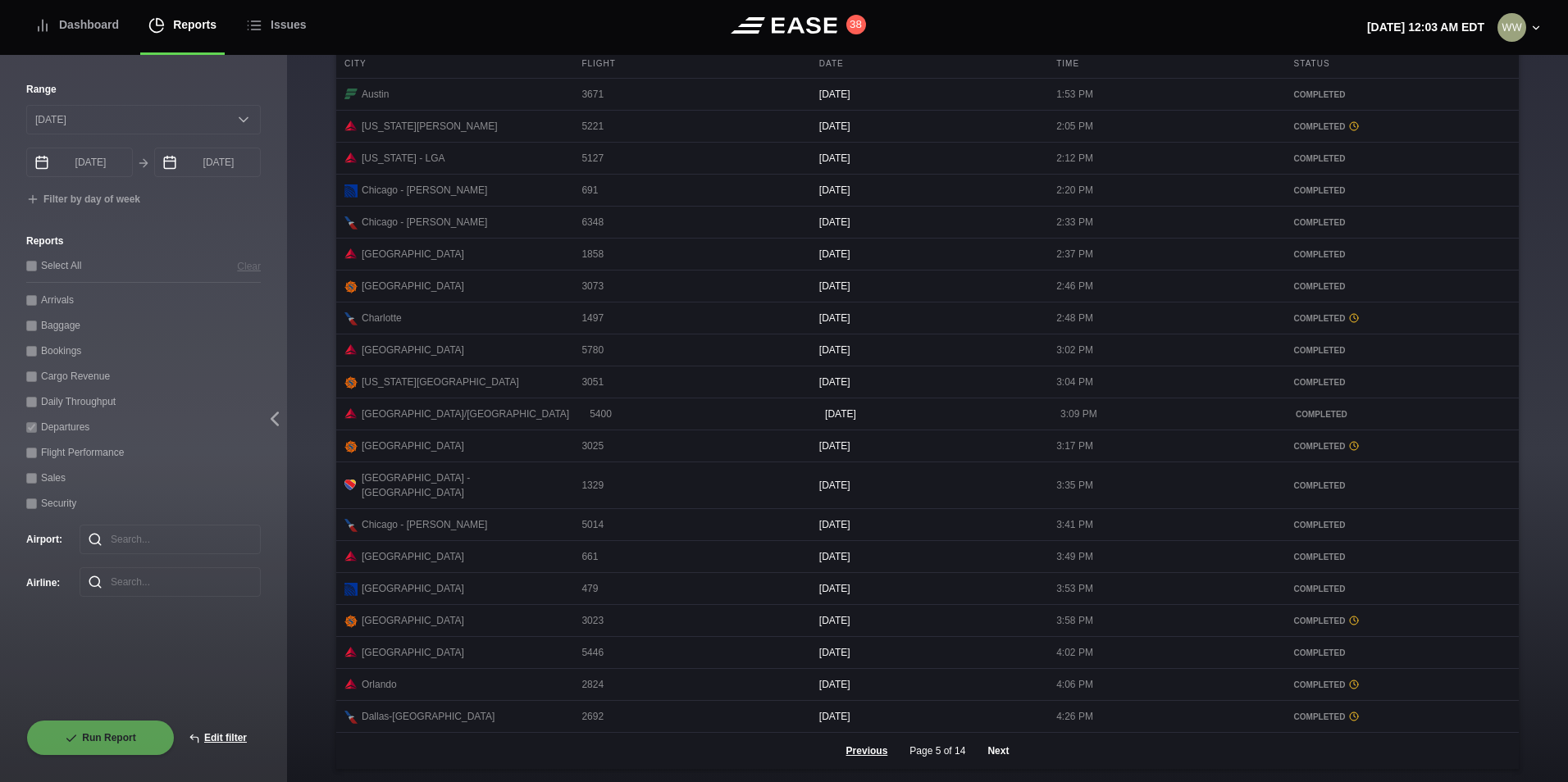
click at [1004, 749] on button "Next" at bounding box center [998, 751] width 49 height 36
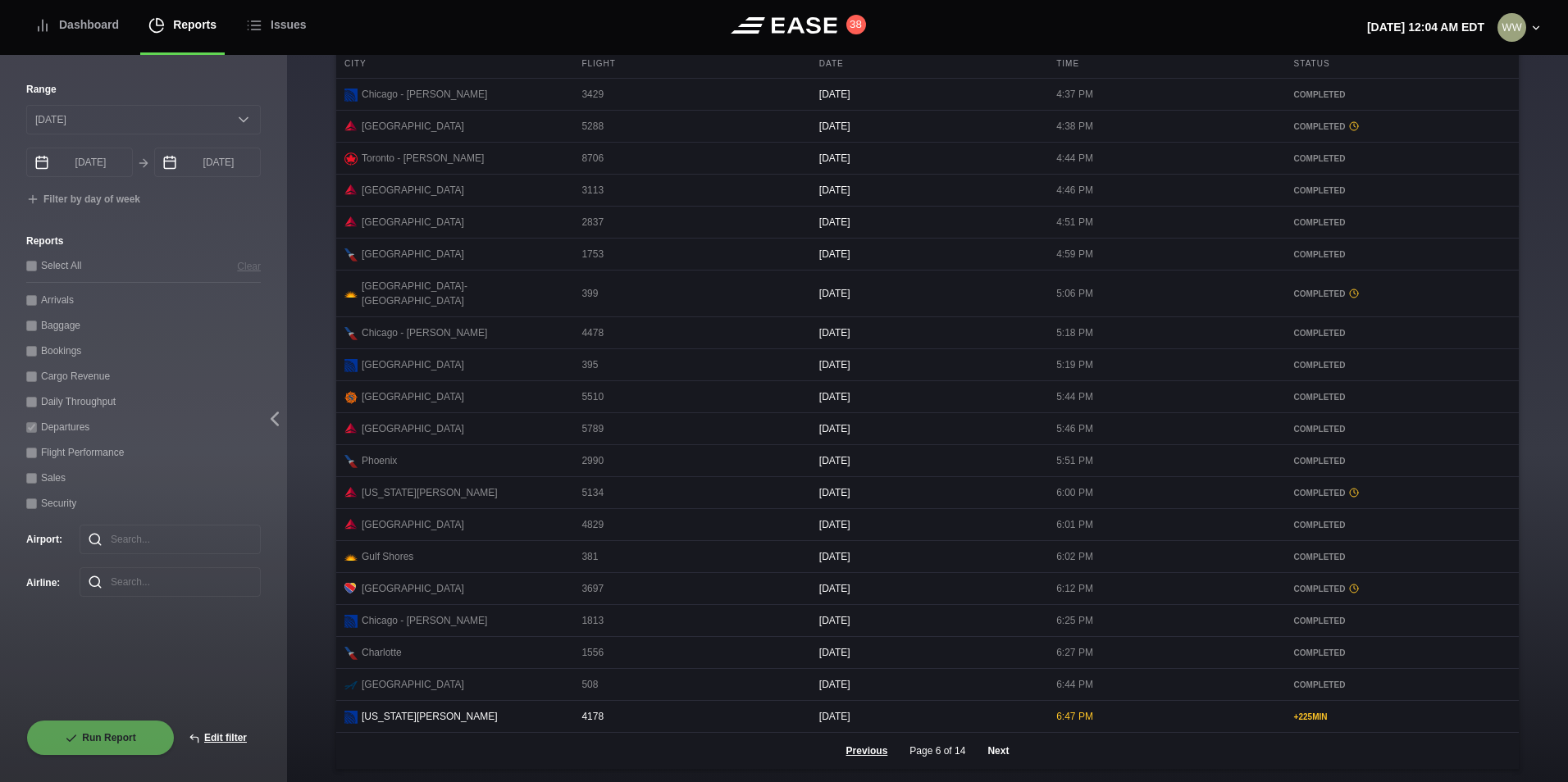
click at [1002, 754] on button "Next" at bounding box center [998, 751] width 49 height 36
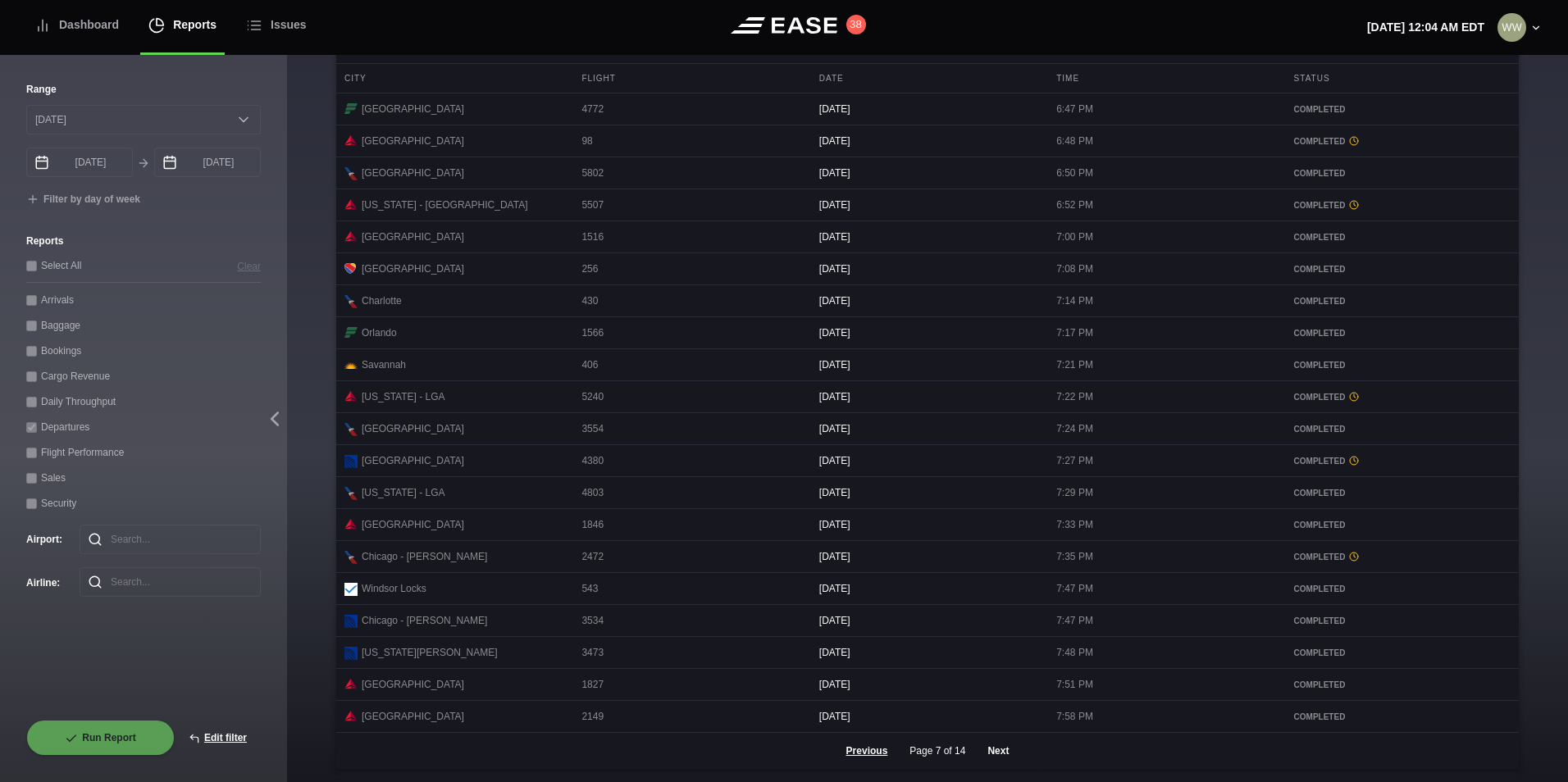
click at [996, 752] on button "Next" at bounding box center [998, 751] width 49 height 36
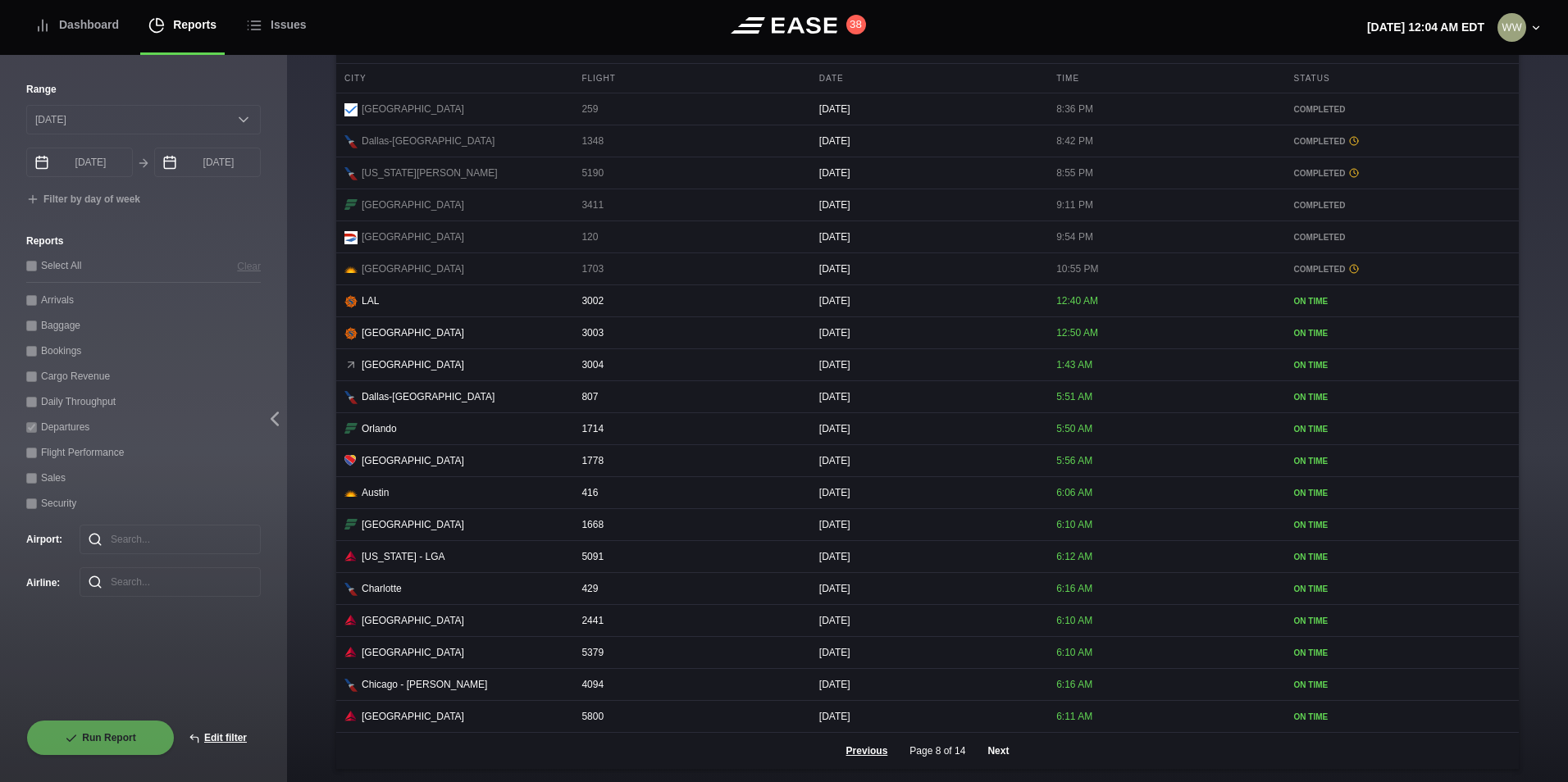
scroll to position [670, 0]
click at [219, 735] on button "Edit filter" at bounding box center [217, 738] width 86 height 36
select select "0"
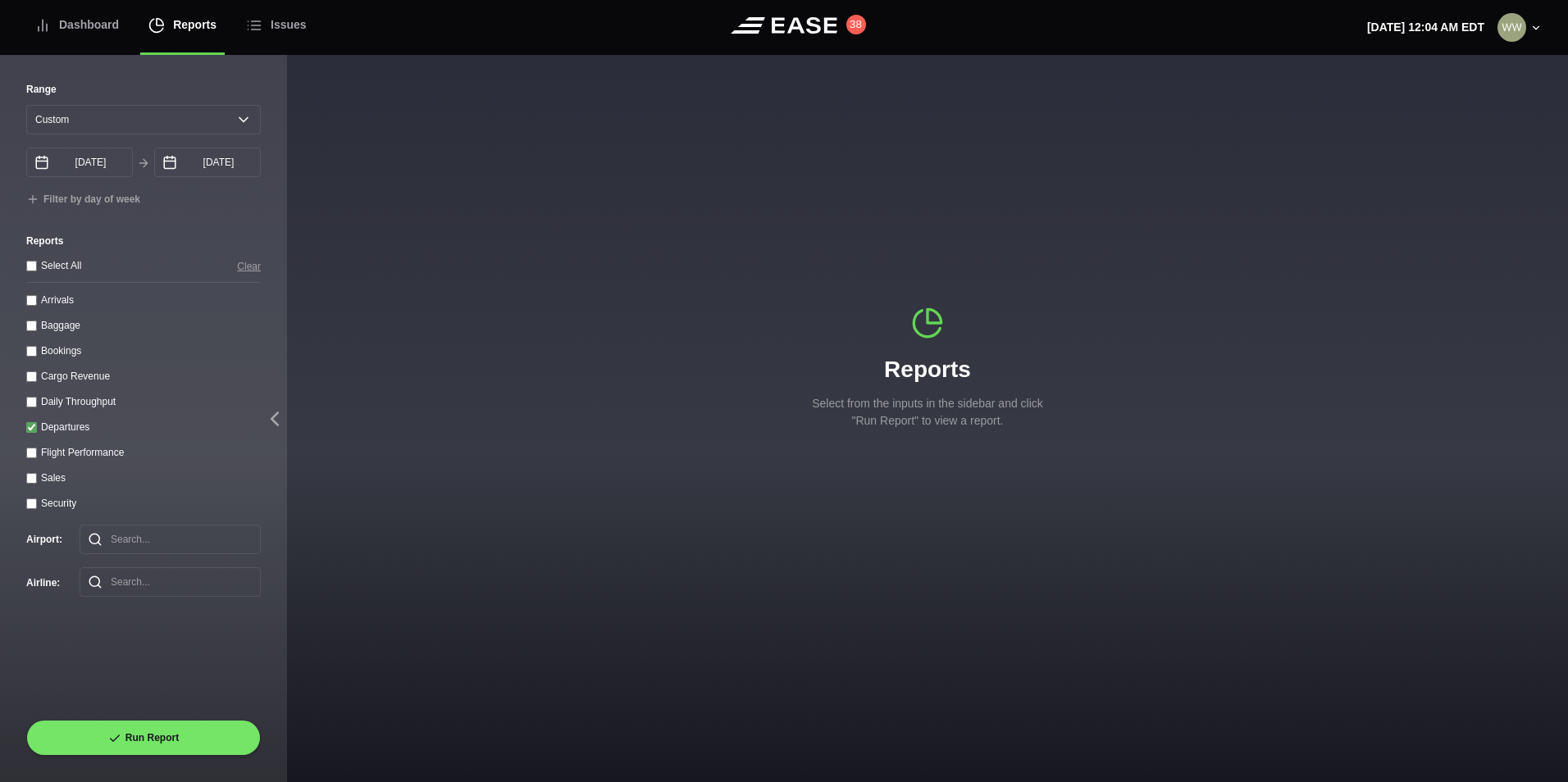
drag, startPoint x: 26, startPoint y: 432, endPoint x: 26, endPoint y: 421, distance: 11.0
click at [26, 431] on input "Departures" at bounding box center [31, 427] width 11 height 11
checkbox input "false"
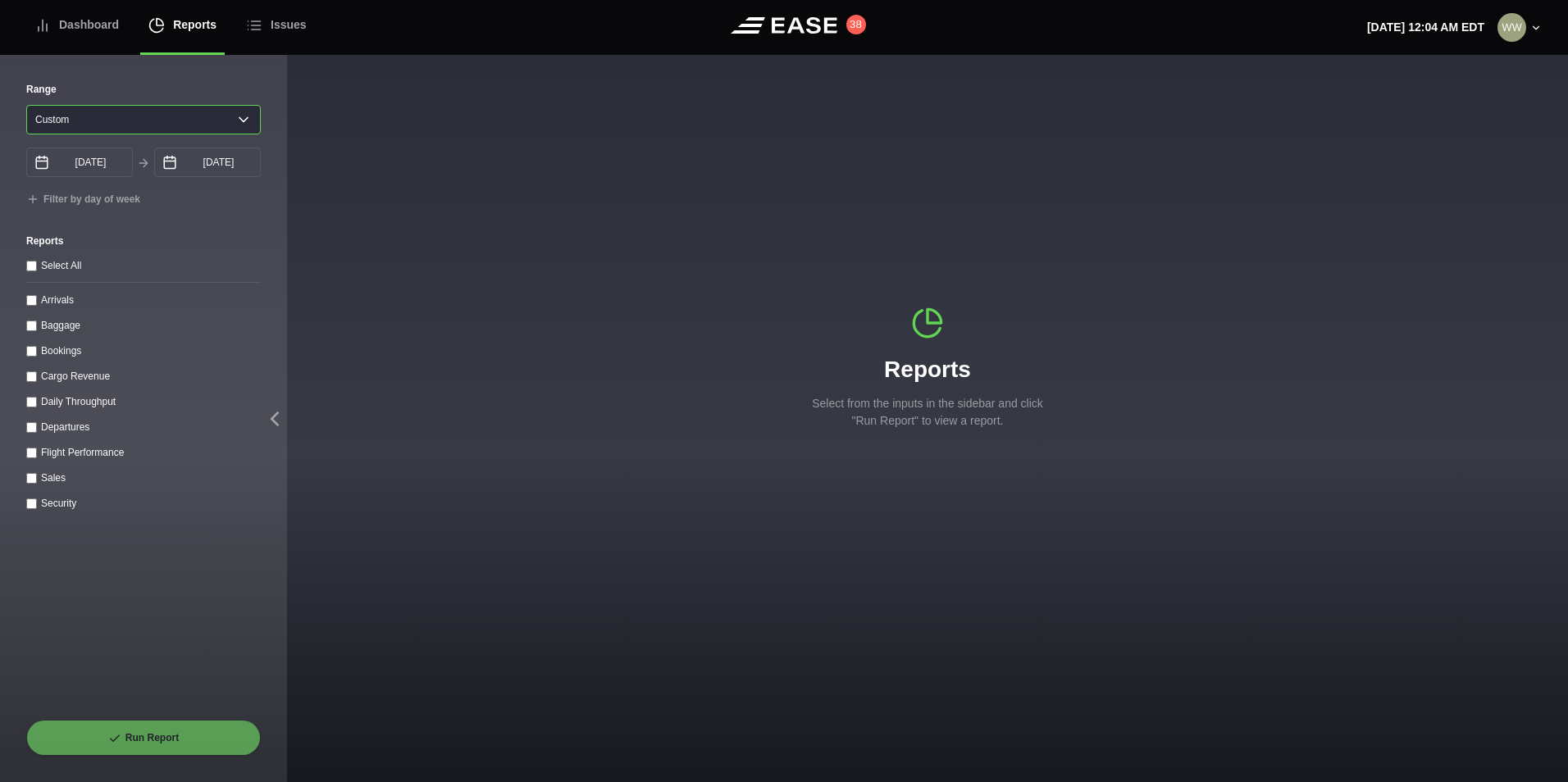
click at [163, 124] on select "[DATE] Last 7 days Last 14 days Last 30 days Last 6 weeks Custom" at bounding box center [143, 119] width 235 height 30
select select "30"
click at [26, 105] on select "[DATE] Last 7 days Last 14 days Last 30 days Last 6 weeks Custom" at bounding box center [143, 119] width 235 height 30
type input "[DATE]"
click at [31, 403] on throughput "Daily Throughput" at bounding box center [31, 402] width 11 height 11
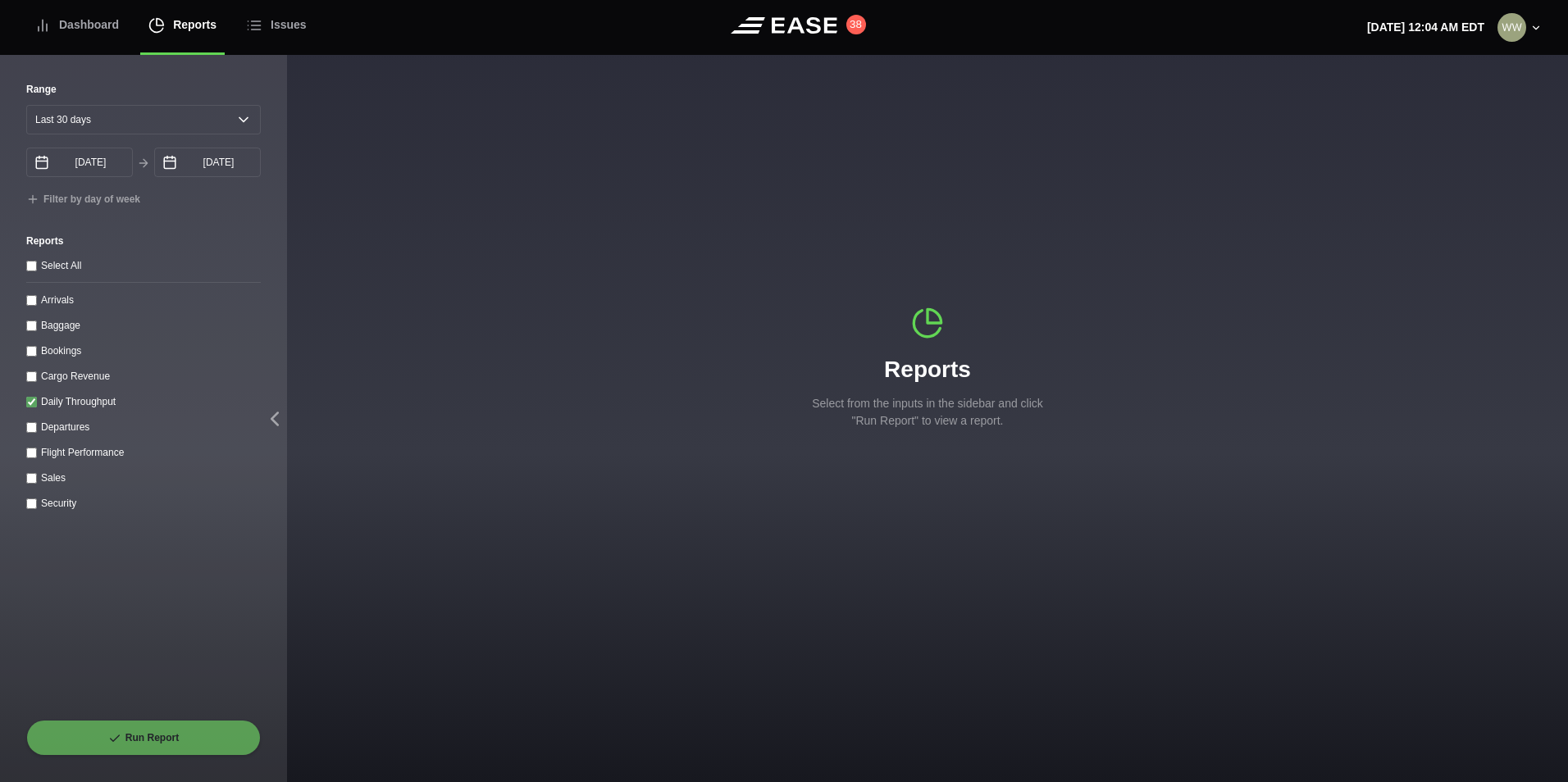
checkbox throughput "true"
click at [103, 737] on button "Run Report" at bounding box center [143, 738] width 235 height 36
select select "30"
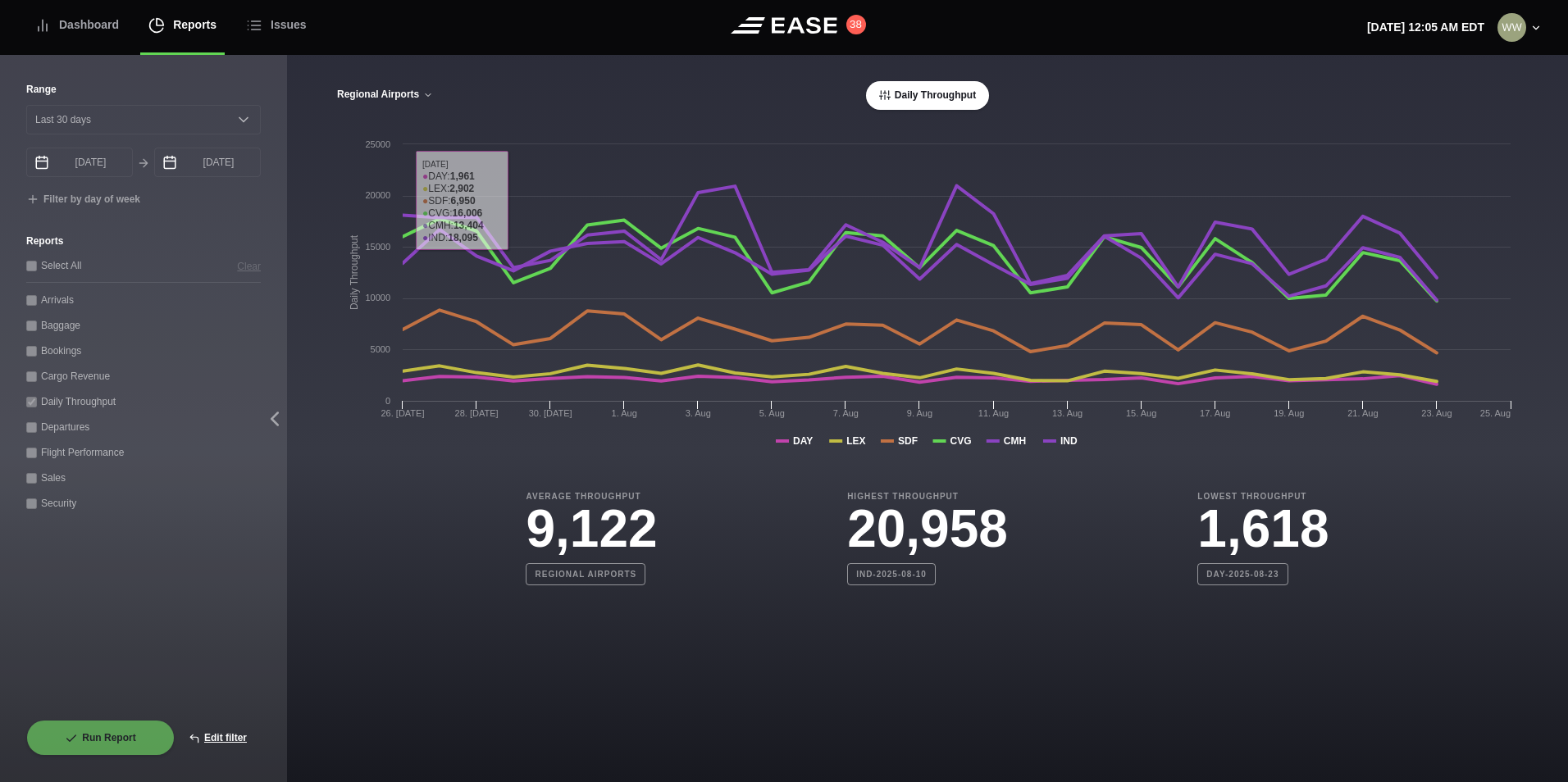
click at [360, 93] on button "Regional Airports" at bounding box center [385, 95] width 98 height 12
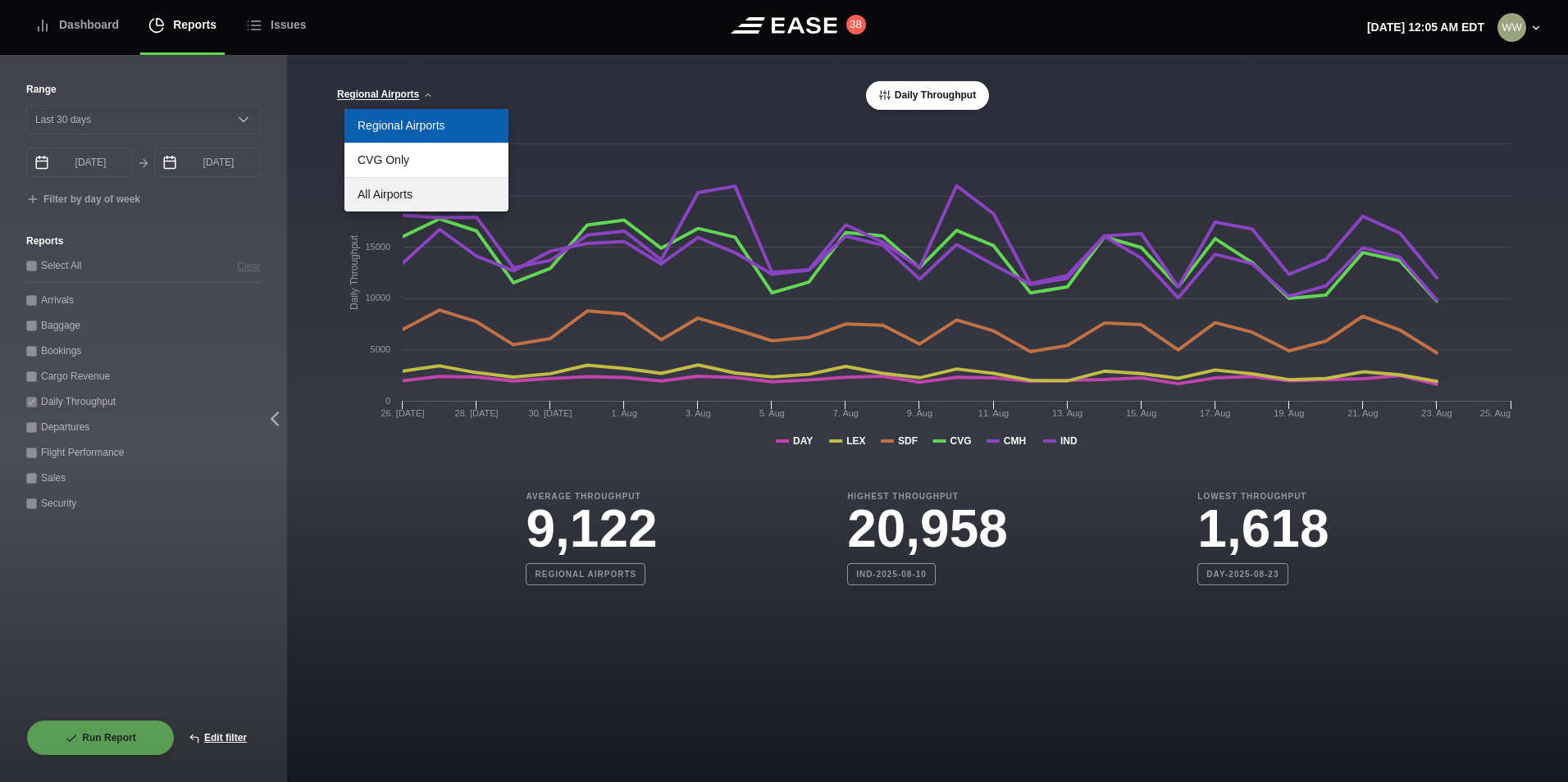
click at [430, 194] on link "All Airports" at bounding box center [426, 194] width 164 height 34
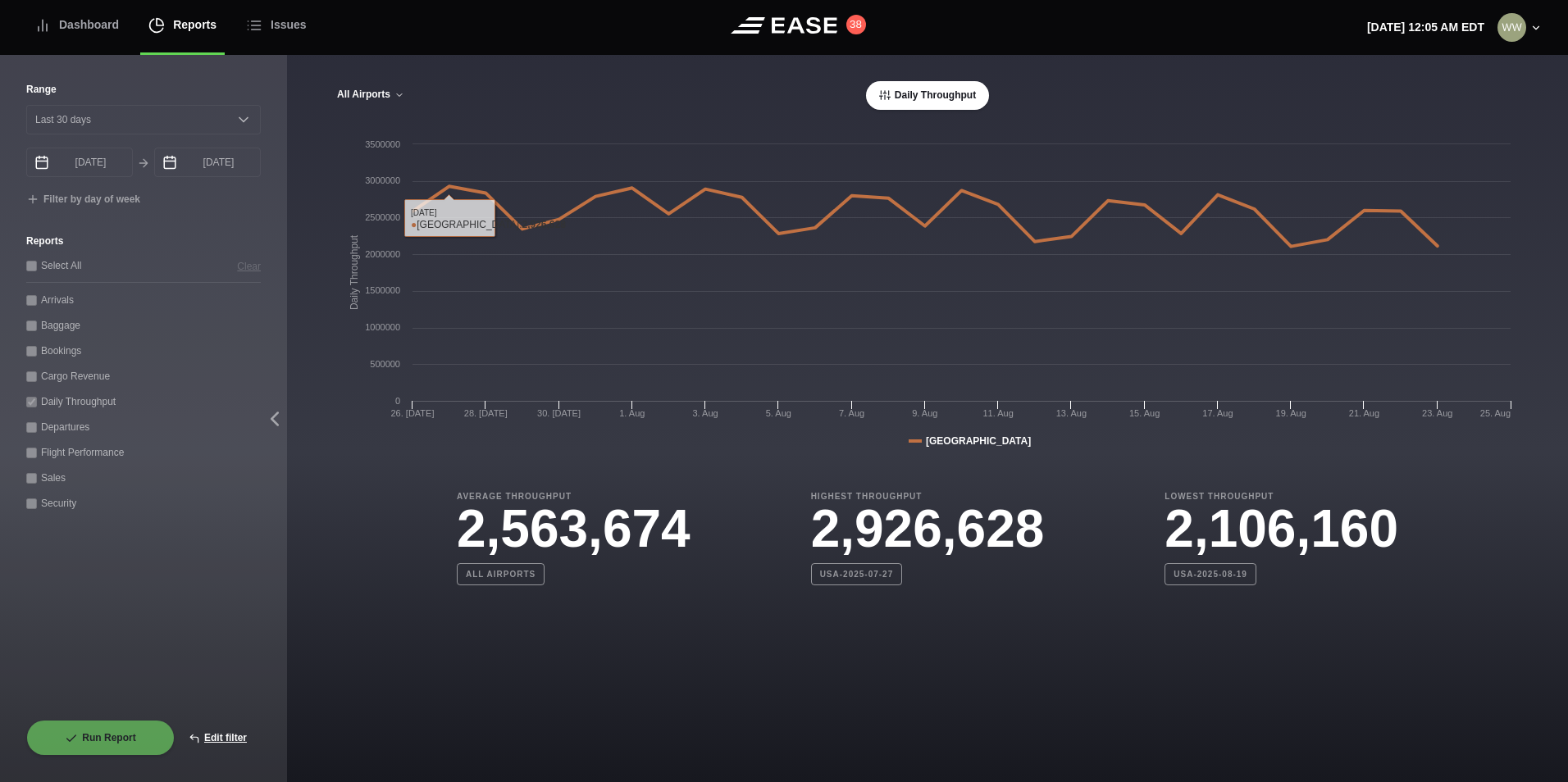
click at [359, 90] on button "All Airports" at bounding box center [371, 95] width 69 height 12
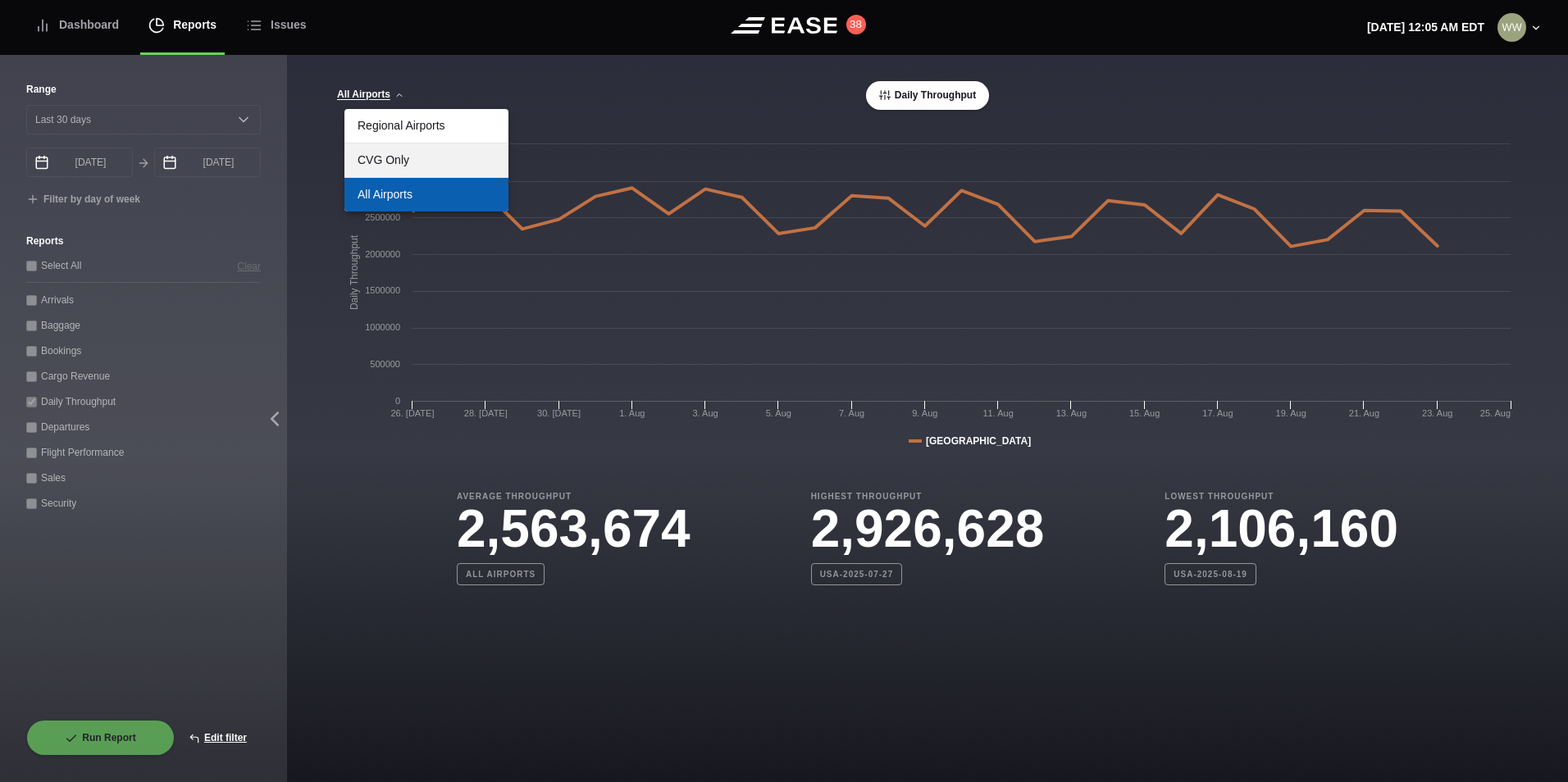
click at [386, 147] on link "CVG Only" at bounding box center [426, 160] width 164 height 34
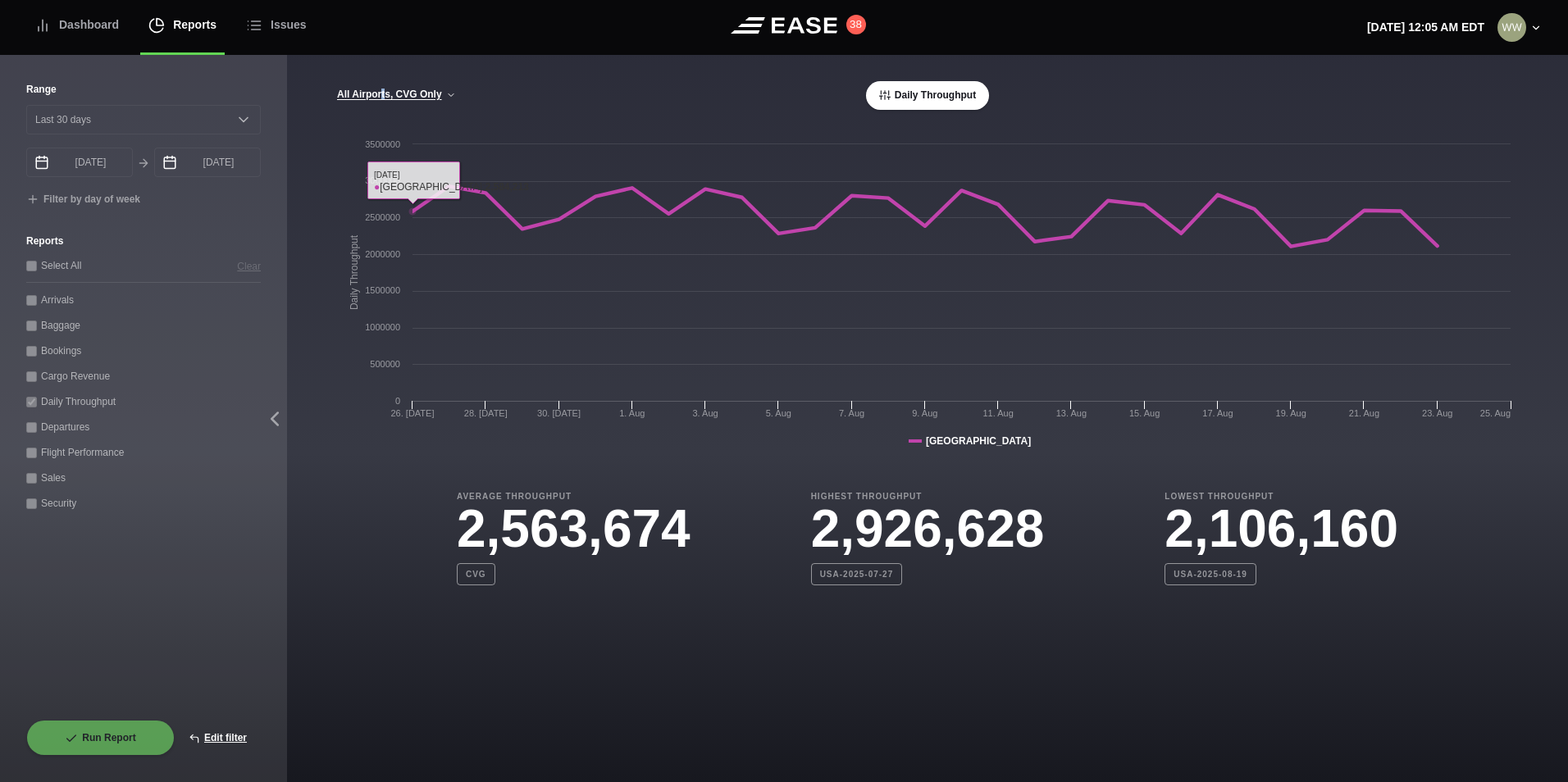
click at [385, 88] on div "All Airports, CVG Only Regional Airports CVG Only All Airports Daily Throughput" at bounding box center [927, 95] width 1183 height 29
drag, startPoint x: 385, startPoint y: 88, endPoint x: 386, endPoint y: 100, distance: 12.0
click at [386, 100] on button "All Airports, CVG Only" at bounding box center [396, 95] width 120 height 12
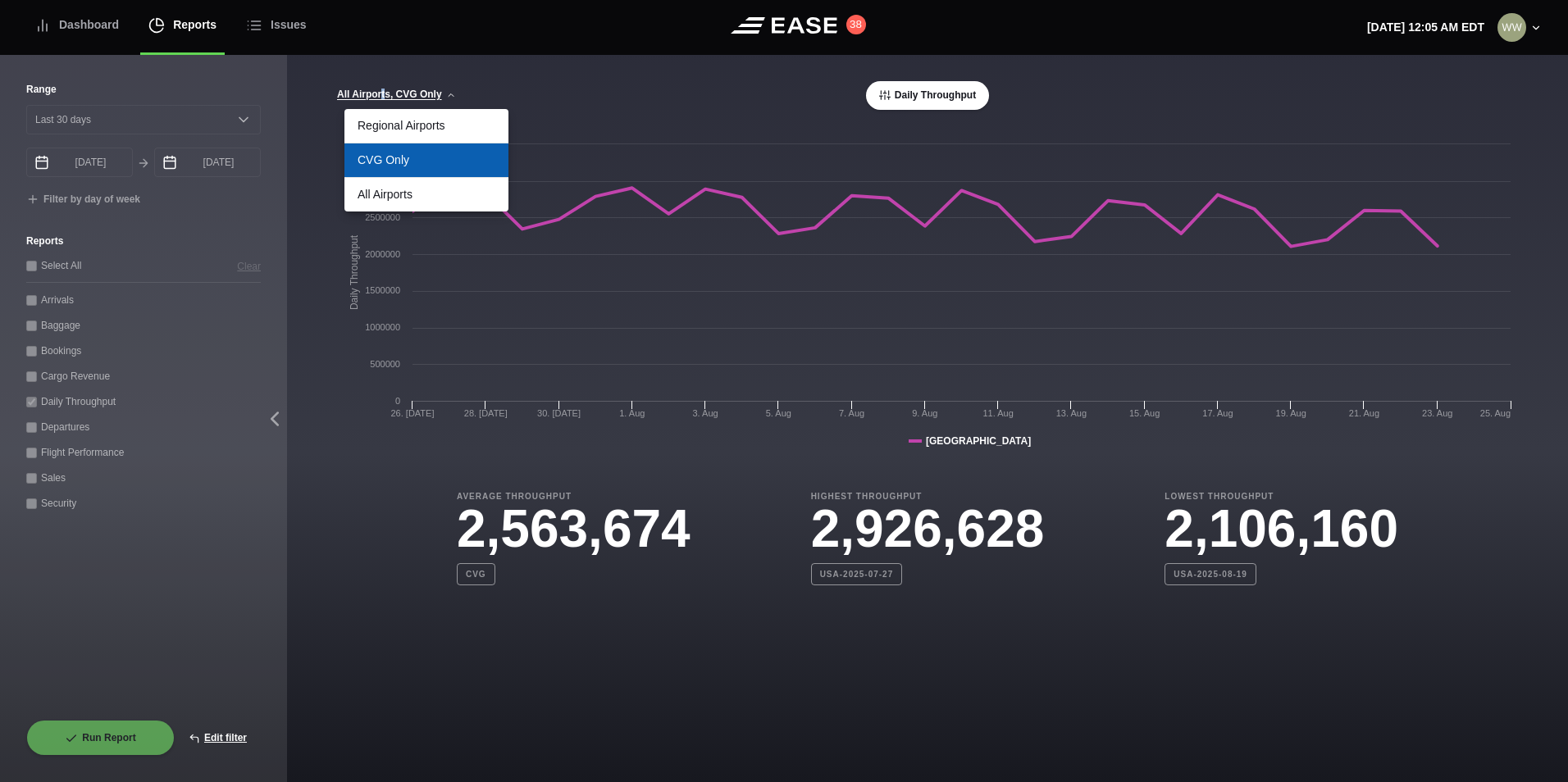
click at [430, 160] on link "CVG Only" at bounding box center [426, 160] width 164 height 34
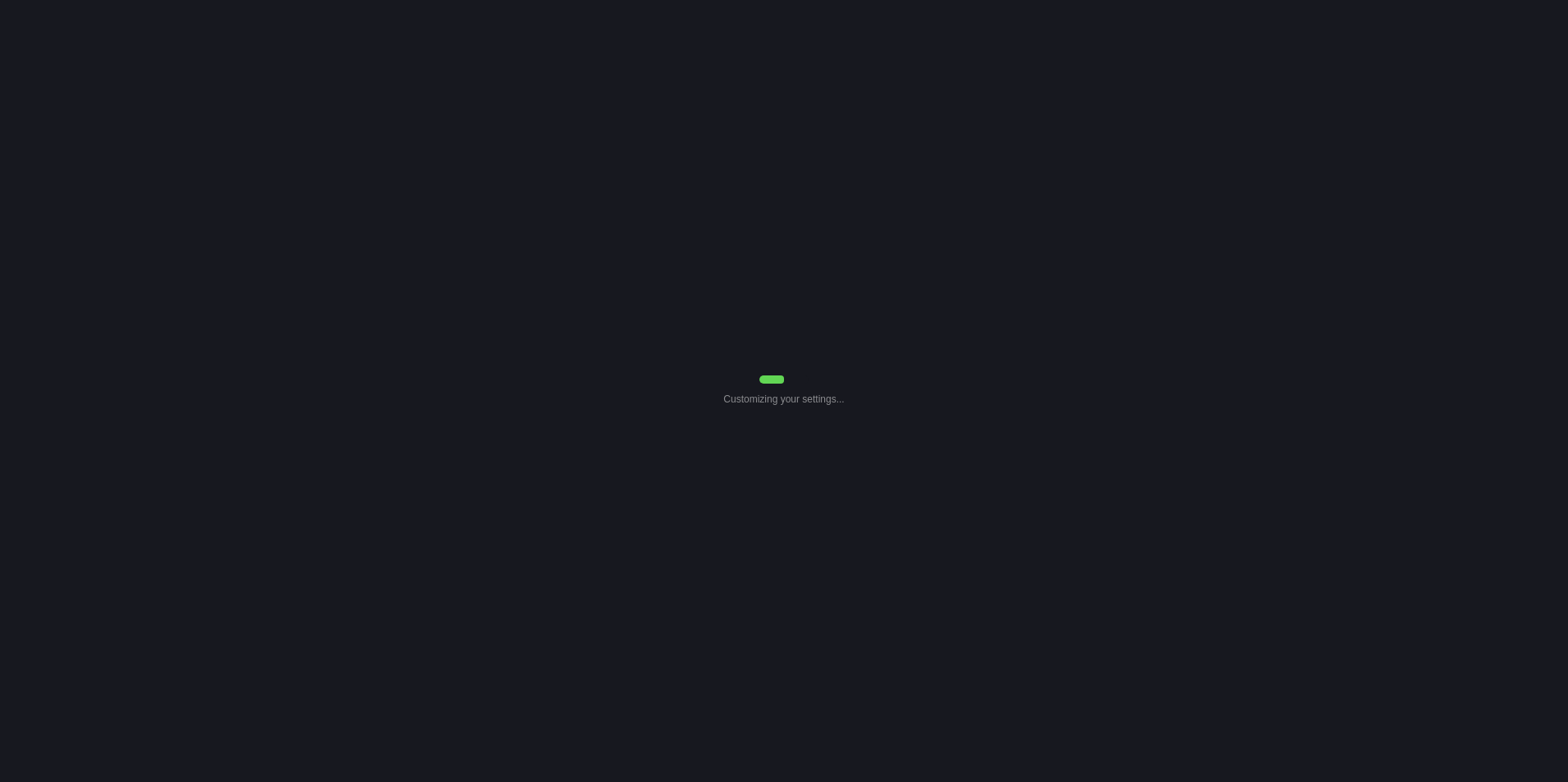
select select "30"
